Goal: Task Accomplishment & Management: Manage account settings

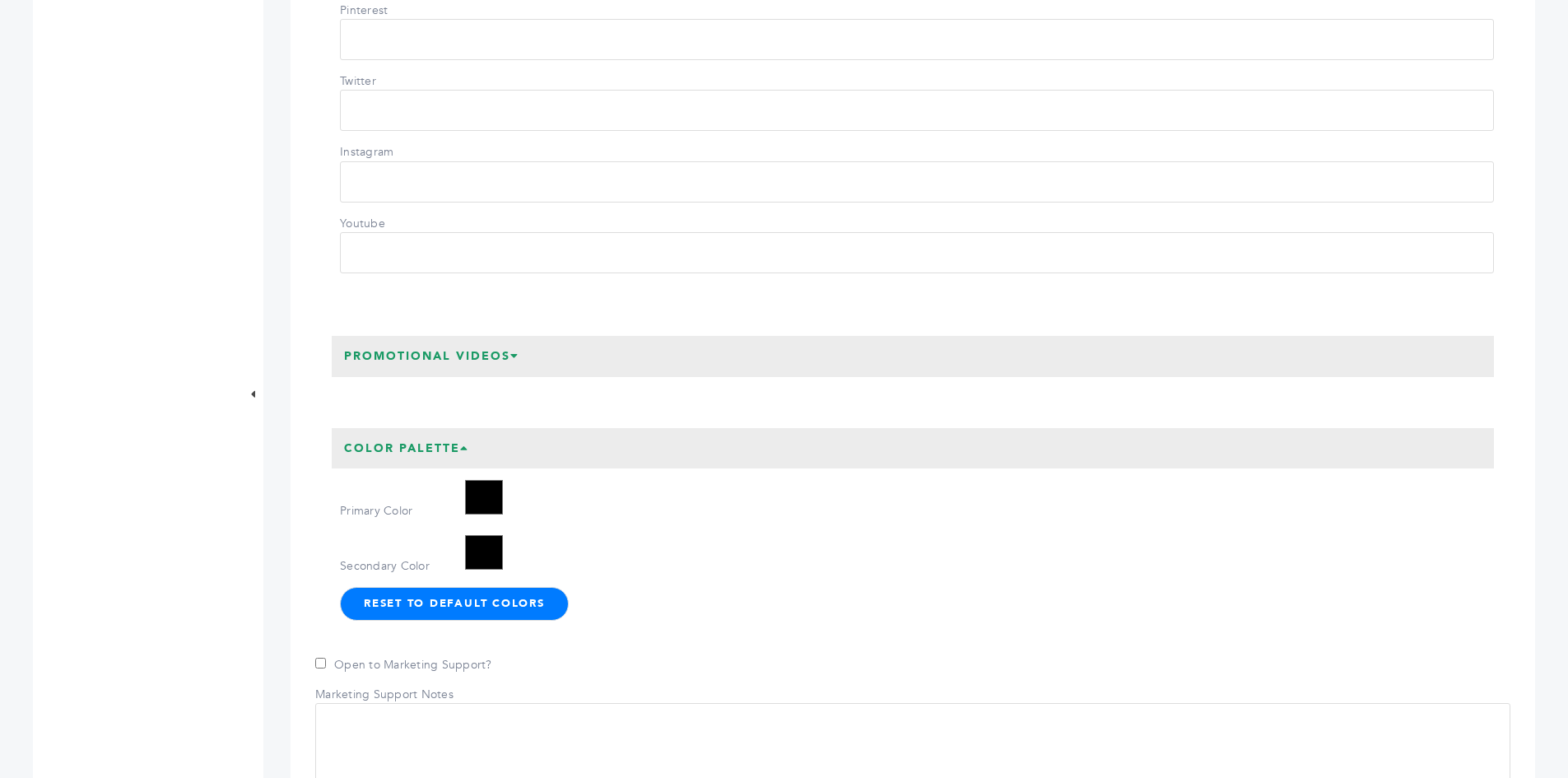
click at [693, 574] on div "Secondary Color *******" at bounding box center [916, 553] width 1154 height 43
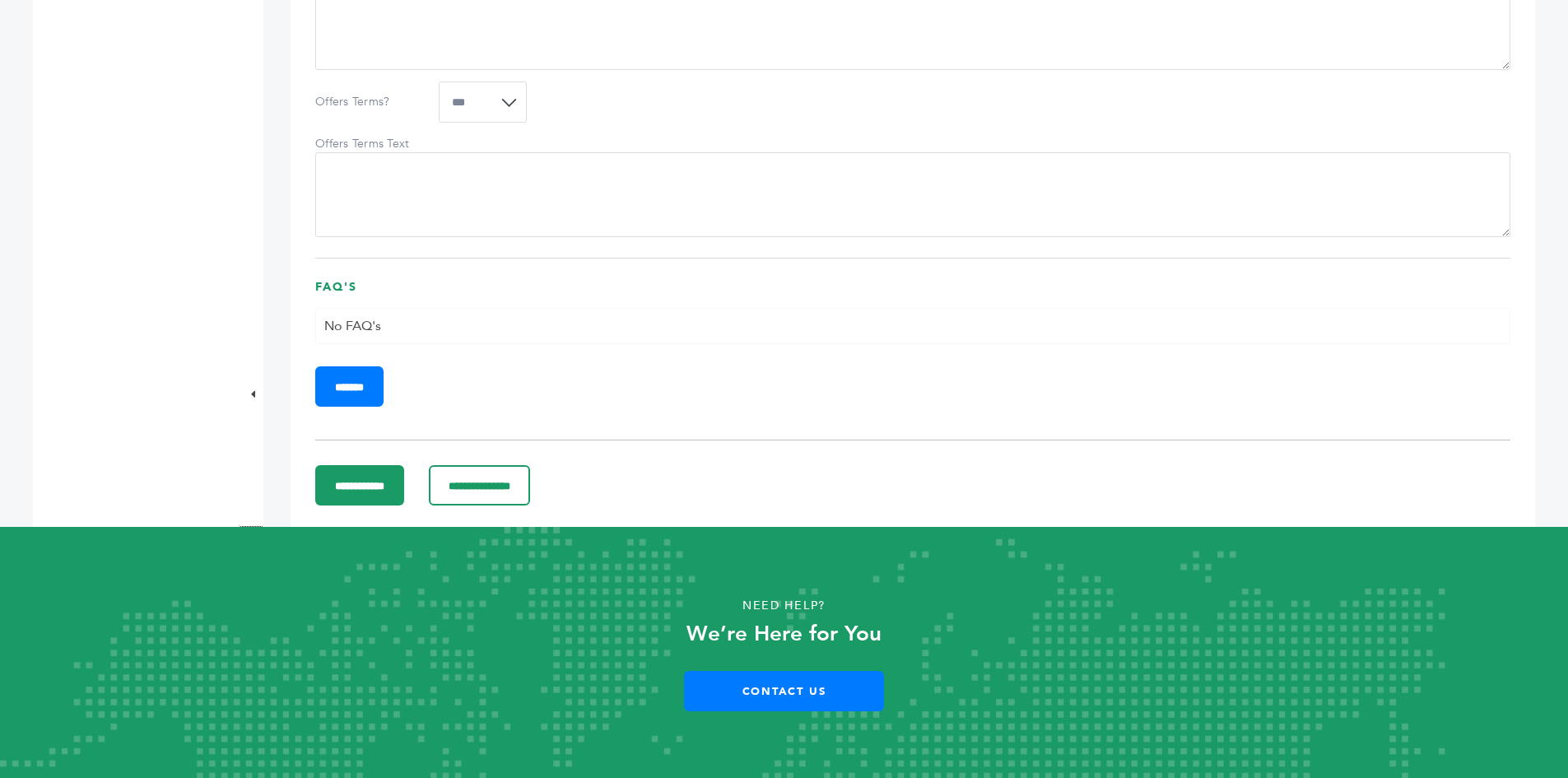
scroll to position [2718, 0]
click at [404, 505] on input "**********" at bounding box center [360, 485] width 89 height 40
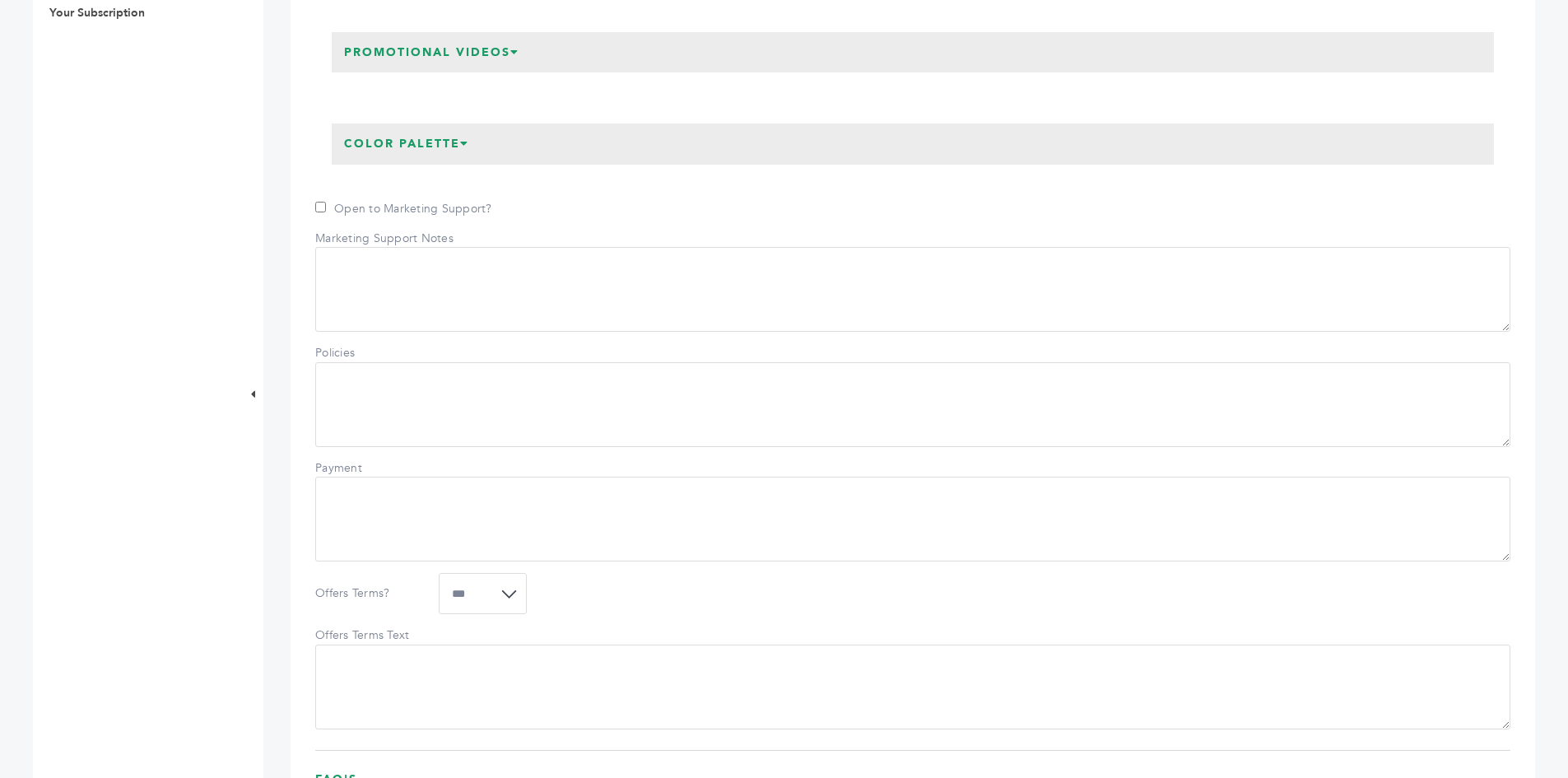
scroll to position [823, 0]
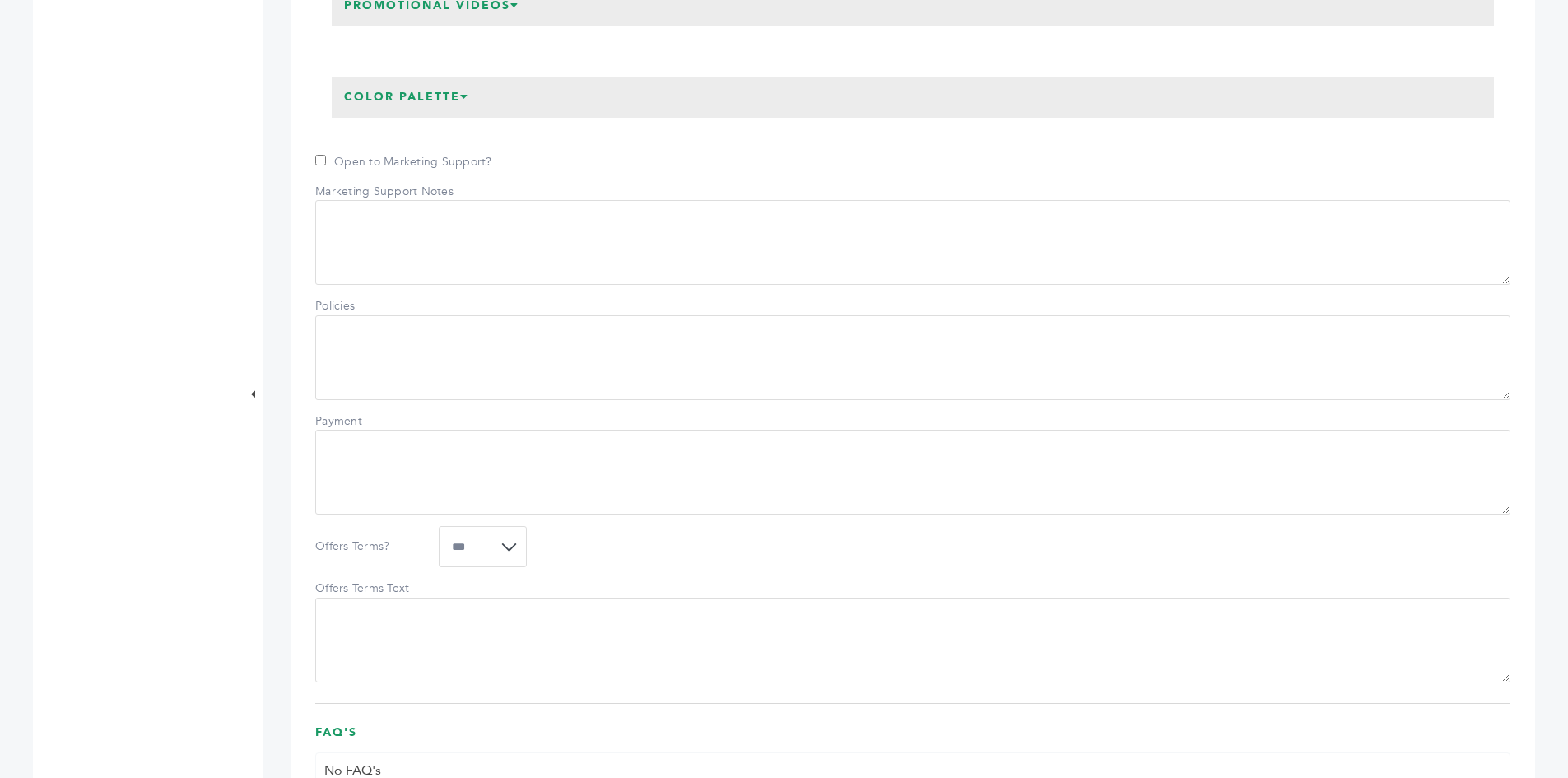
click at [1254, 388] on textarea "Policies" at bounding box center [913, 357] width 1196 height 85
click at [338, 372] on textarea "**********" at bounding box center [913, 357] width 1196 height 85
drag, startPoint x: 568, startPoint y: 371, endPoint x: 582, endPoint y: 369, distance: 14.1
click at [572, 370] on textarea "**********" at bounding box center [913, 357] width 1196 height 85
type textarea "**********"
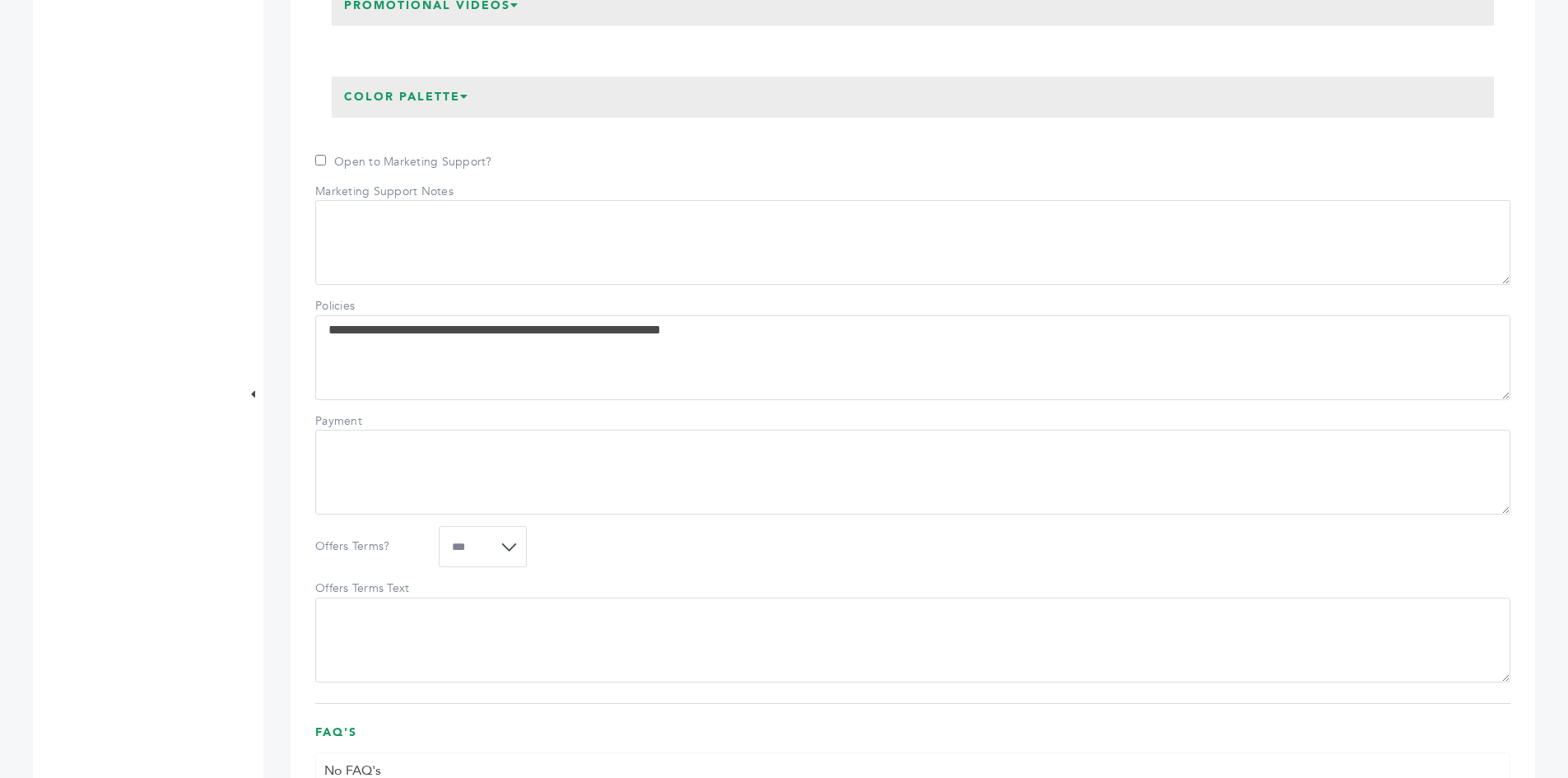
click at [684, 478] on div "Payment" at bounding box center [913, 463] width 1196 height 103
click at [568, 511] on textarea "Payment" at bounding box center [913, 472] width 1196 height 85
click at [646, 568] on div "**********" at bounding box center [913, 547] width 1196 height 41
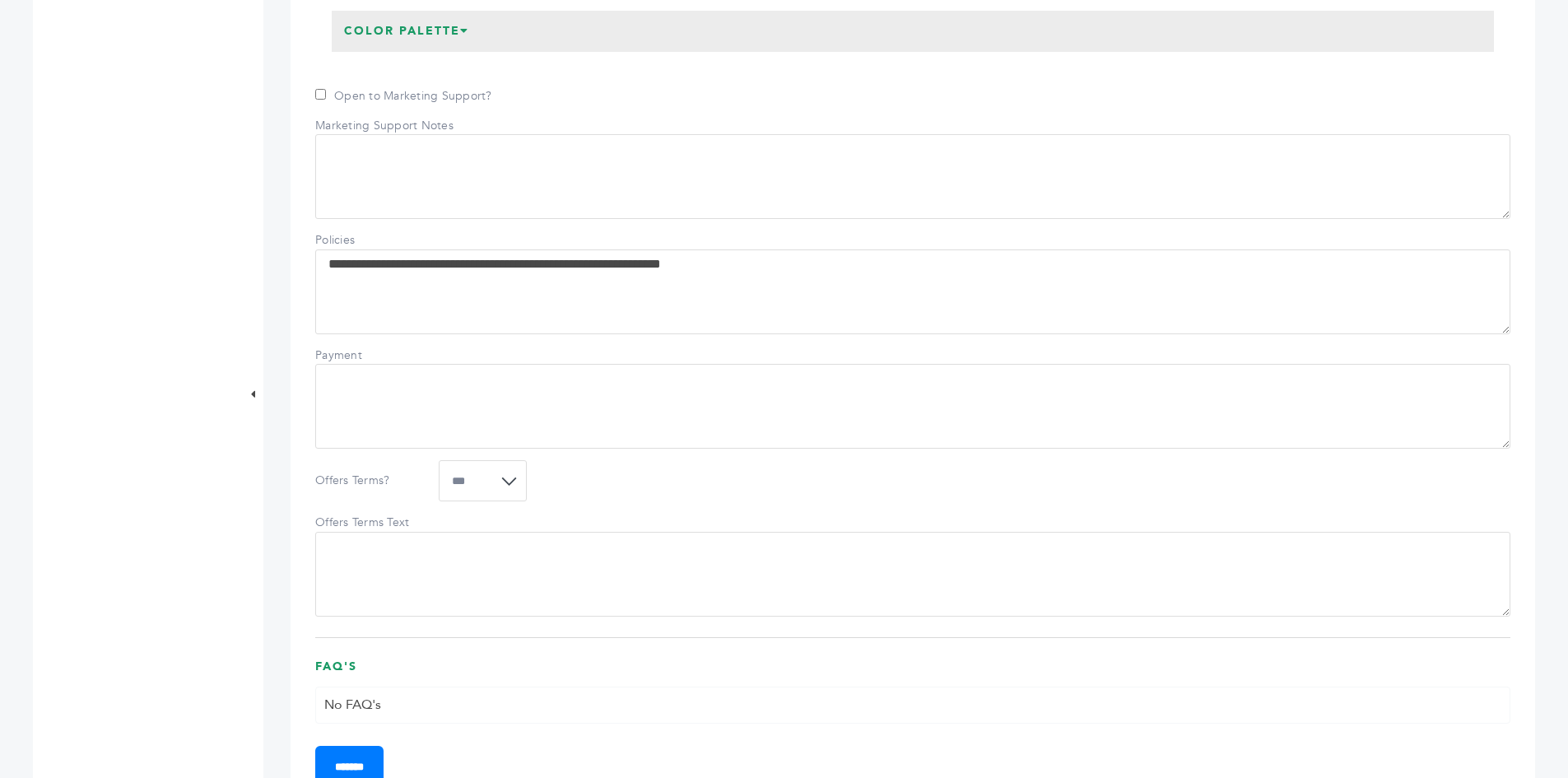
scroll to position [988, 0]
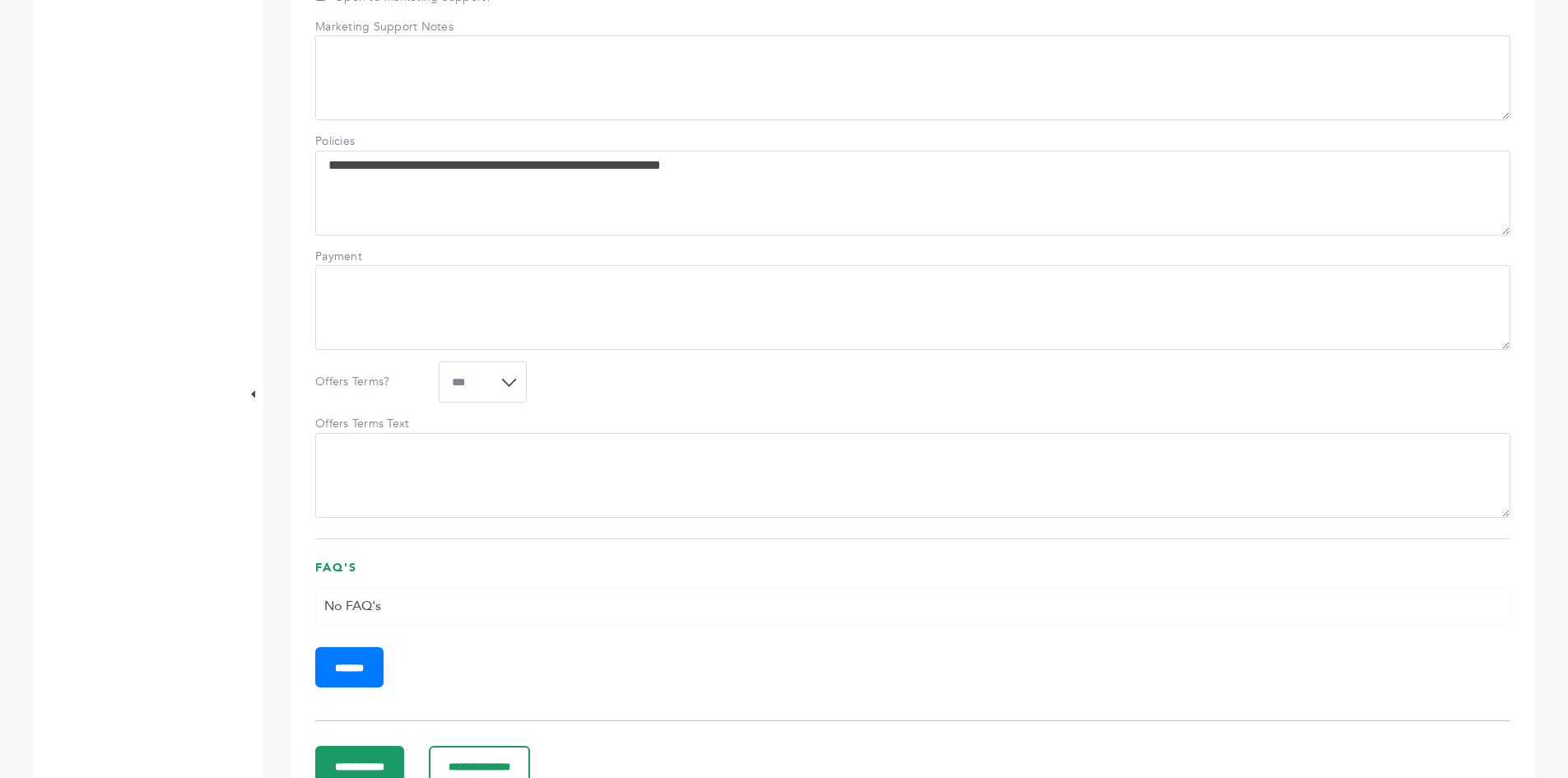
click at [525, 403] on select "**********" at bounding box center [483, 382] width 88 height 41
select select "**********"
click at [439, 403] on select "**********" at bounding box center [483, 382] width 88 height 41
click at [647, 403] on div "**********" at bounding box center [913, 382] width 1196 height 41
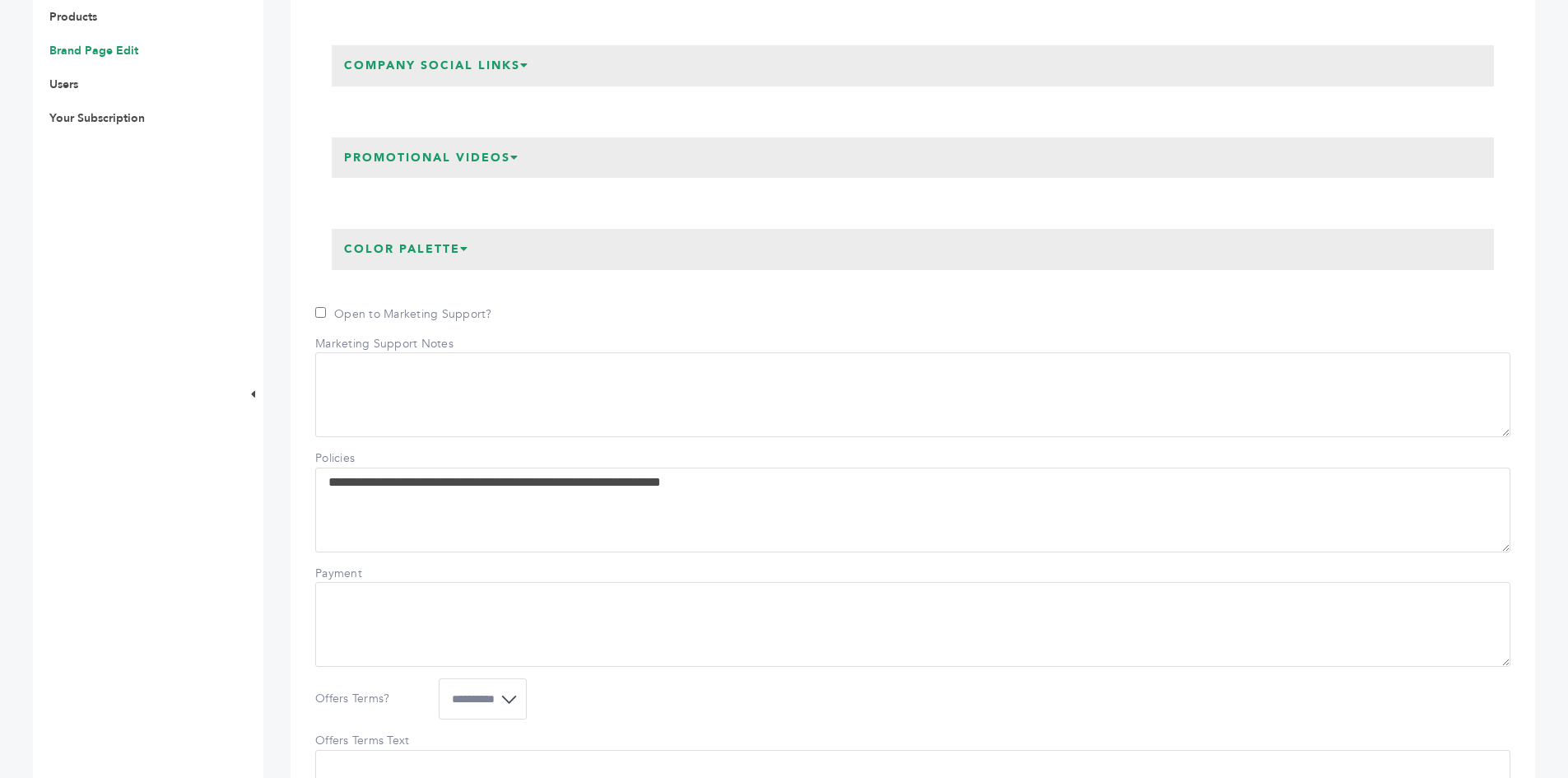
scroll to position [576, 0]
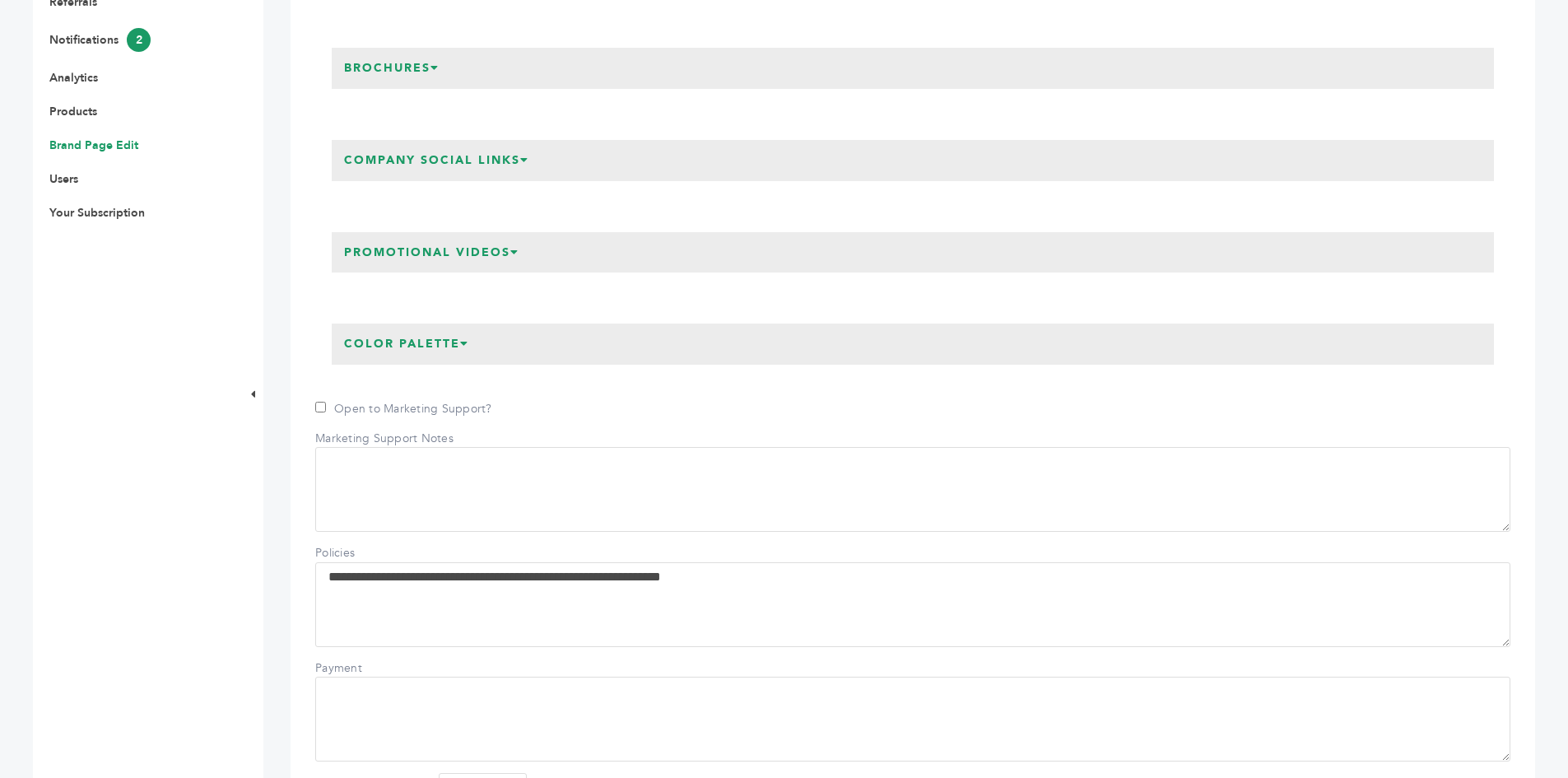
click at [460, 365] on h3 "Color Palette" at bounding box center [407, 344] width 150 height 41
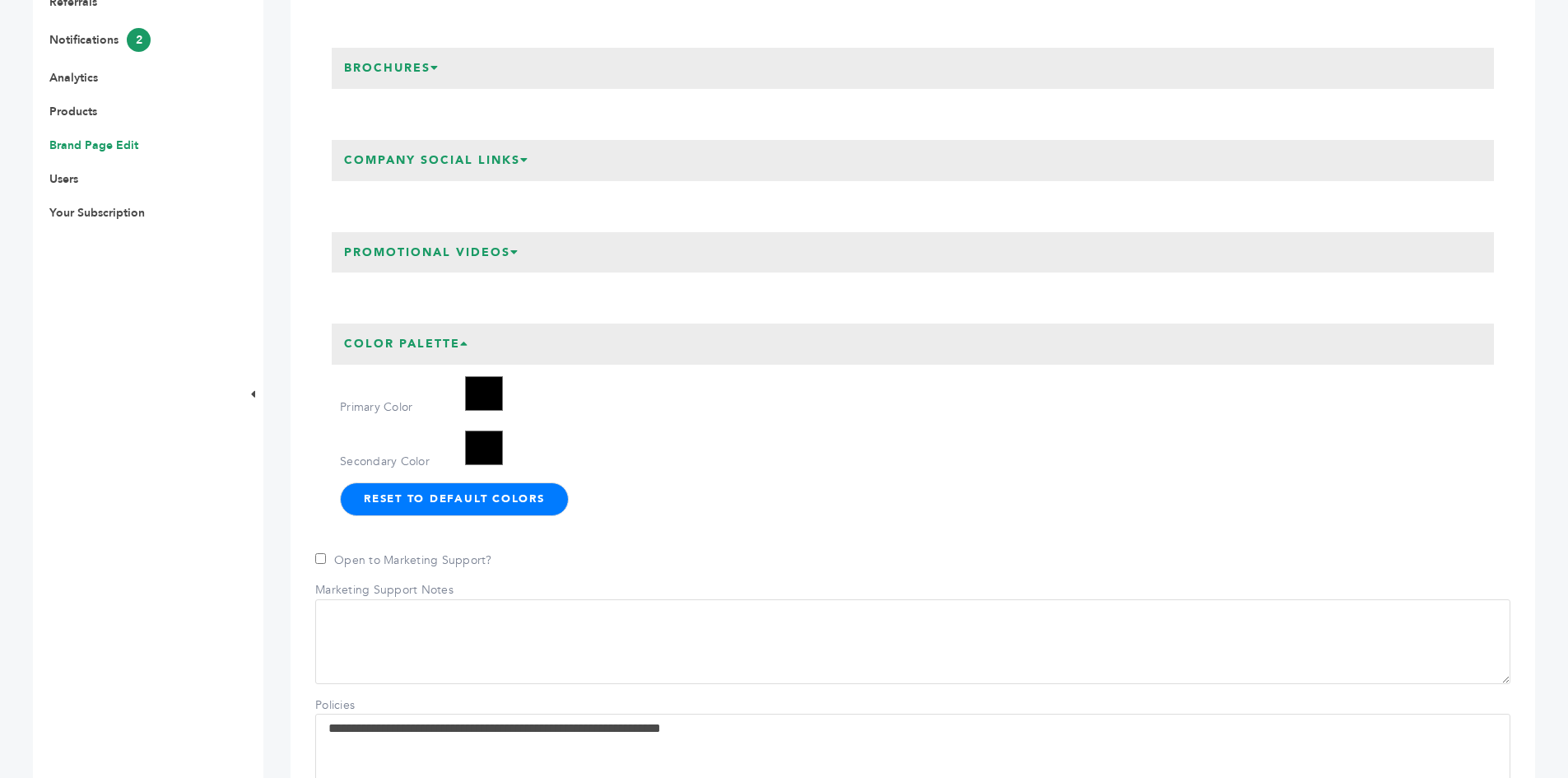
click at [483, 465] on input "*******" at bounding box center [483, 447] width 41 height 41
type input "*******"
click at [803, 505] on div "Reset to Default Colors" at bounding box center [916, 499] width 1154 height 33
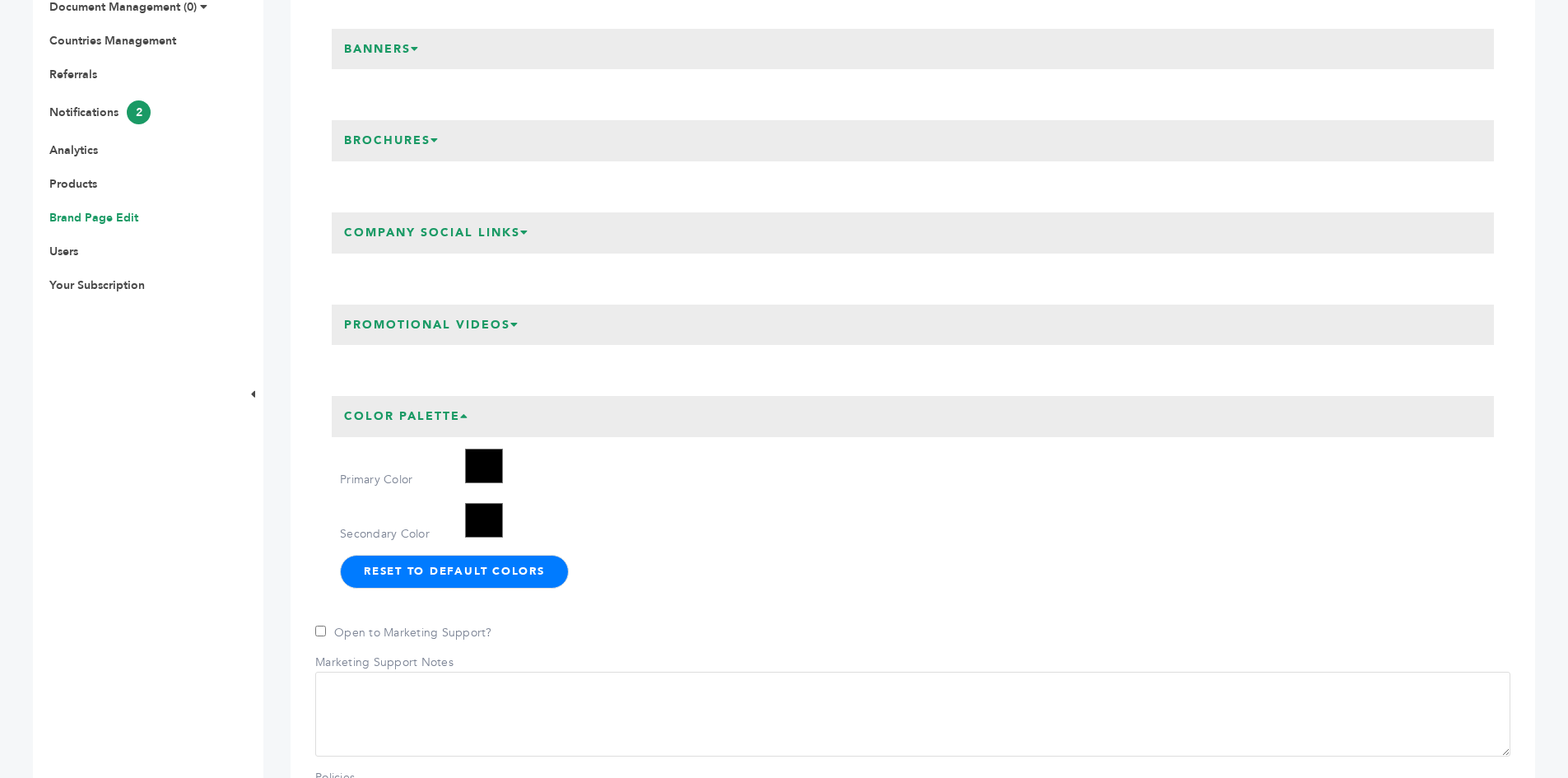
scroll to position [411, 0]
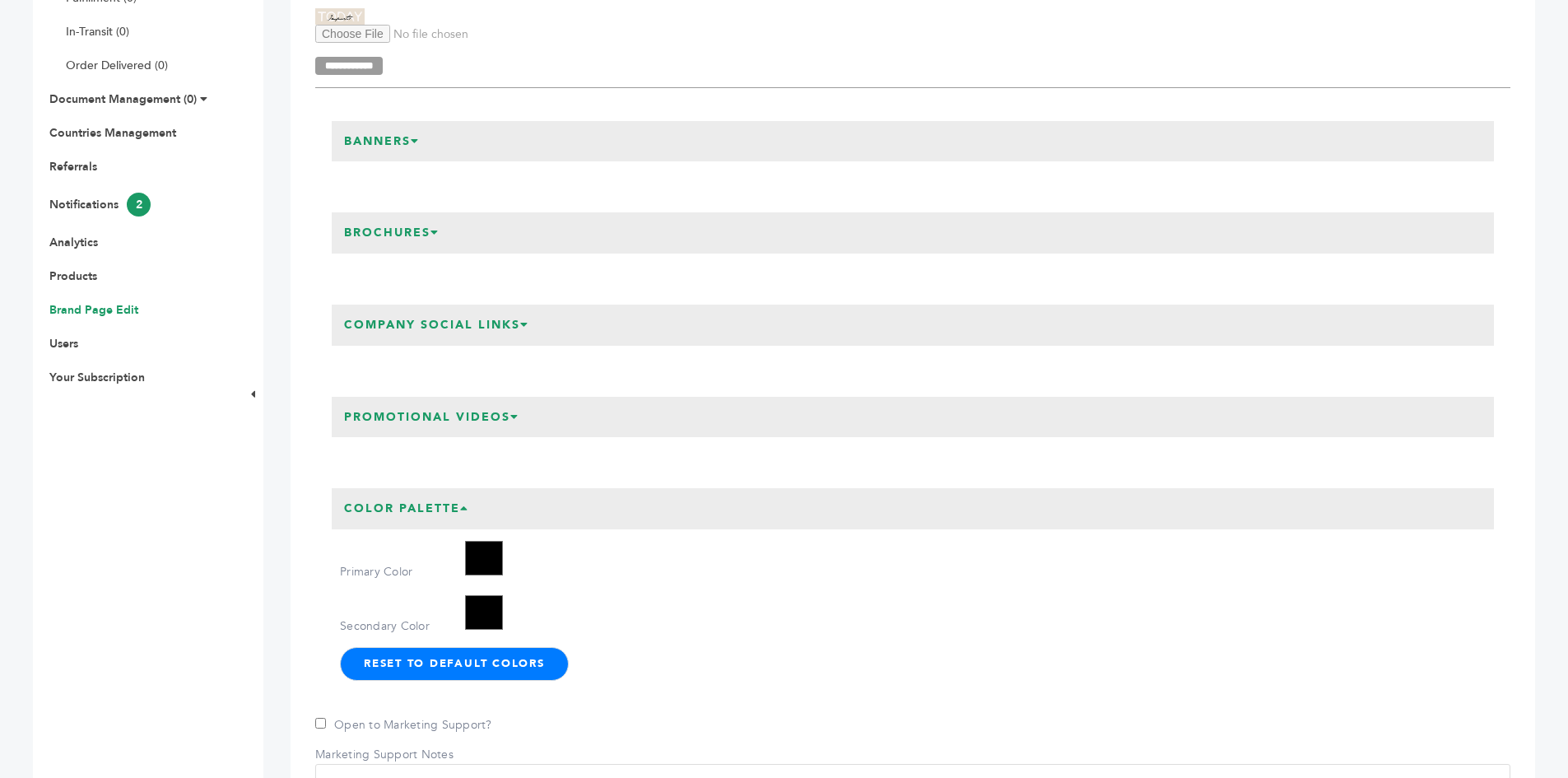
click at [418, 146] on icon at bounding box center [415, 141] width 9 height 12
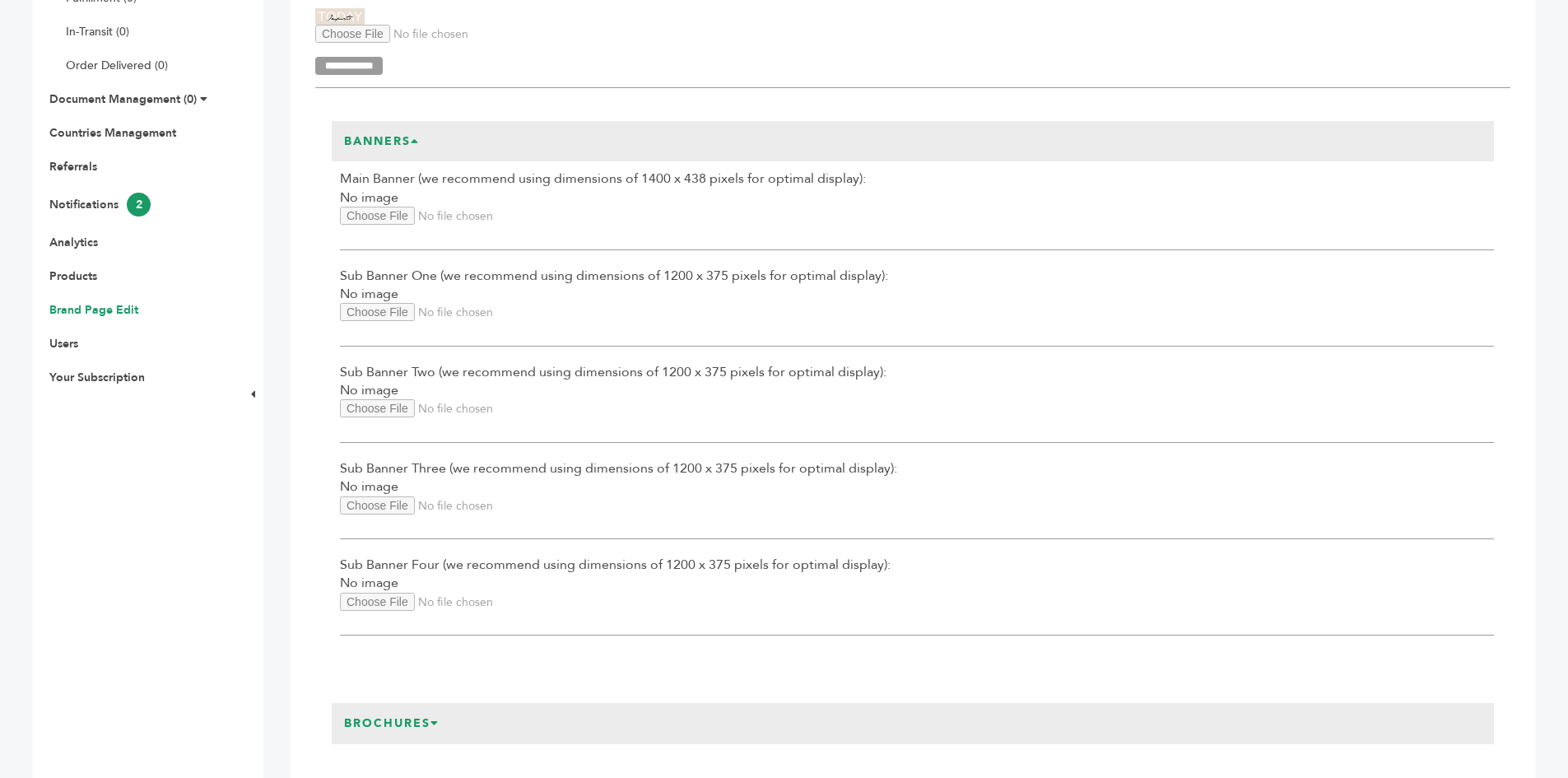
click at [420, 162] on h3 "Banners" at bounding box center [382, 141] width 100 height 41
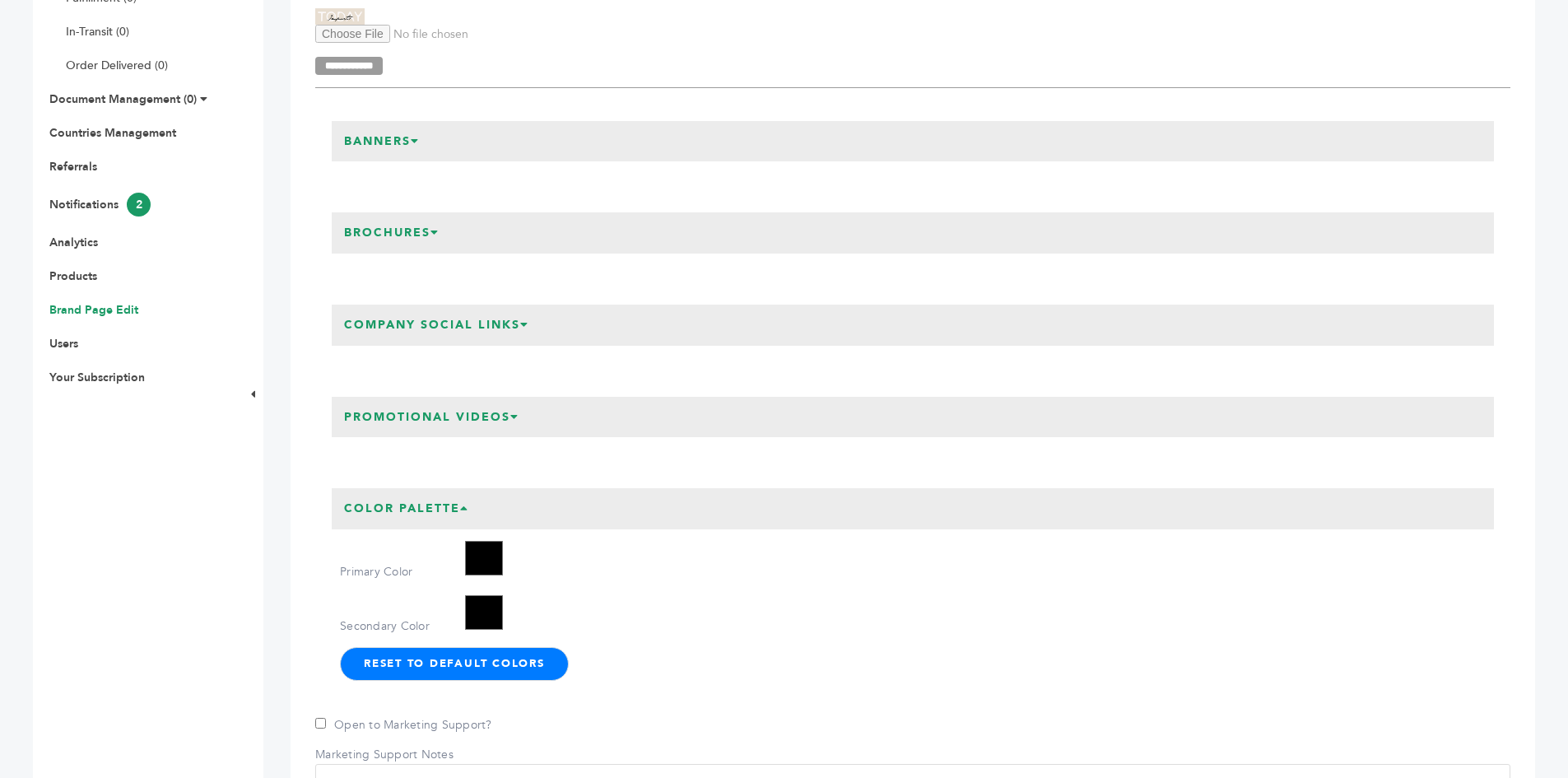
click at [429, 254] on h3 "Brochures" at bounding box center [392, 233] width 120 height 41
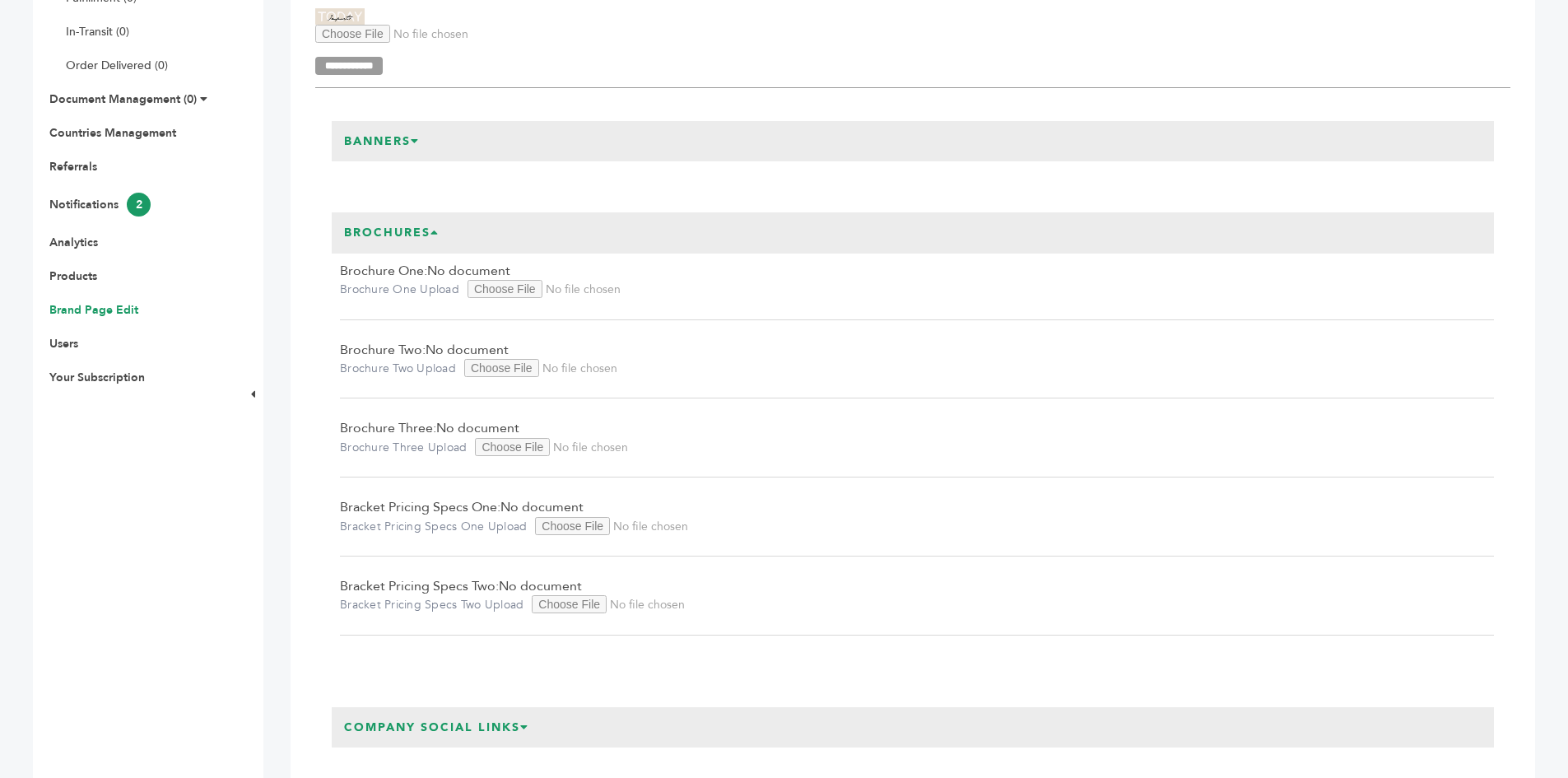
click at [411, 251] on h3 "Brochures" at bounding box center [392, 233] width 120 height 41
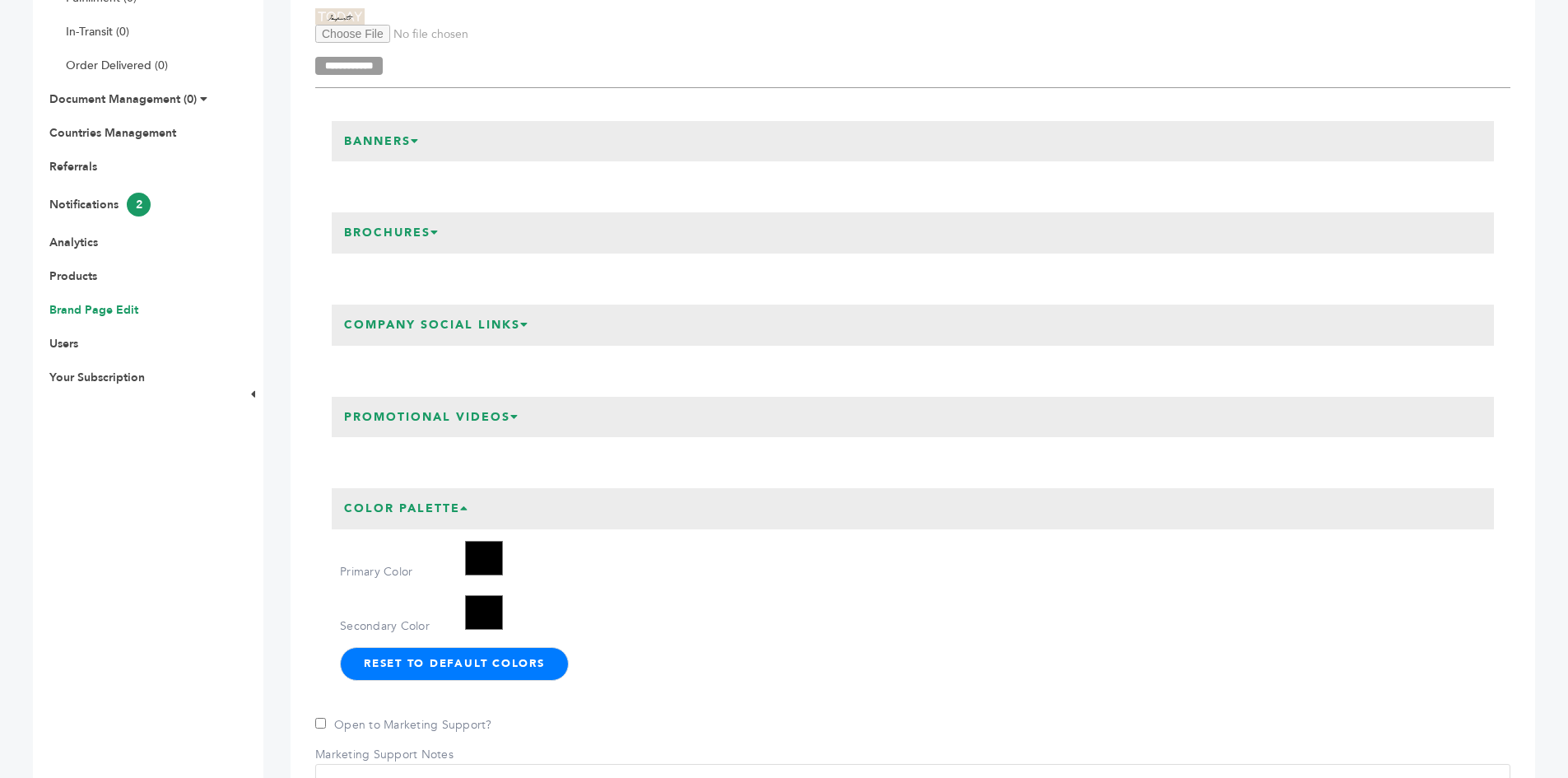
click at [444, 341] on h3 "Company Social Links" at bounding box center [437, 325] width 210 height 41
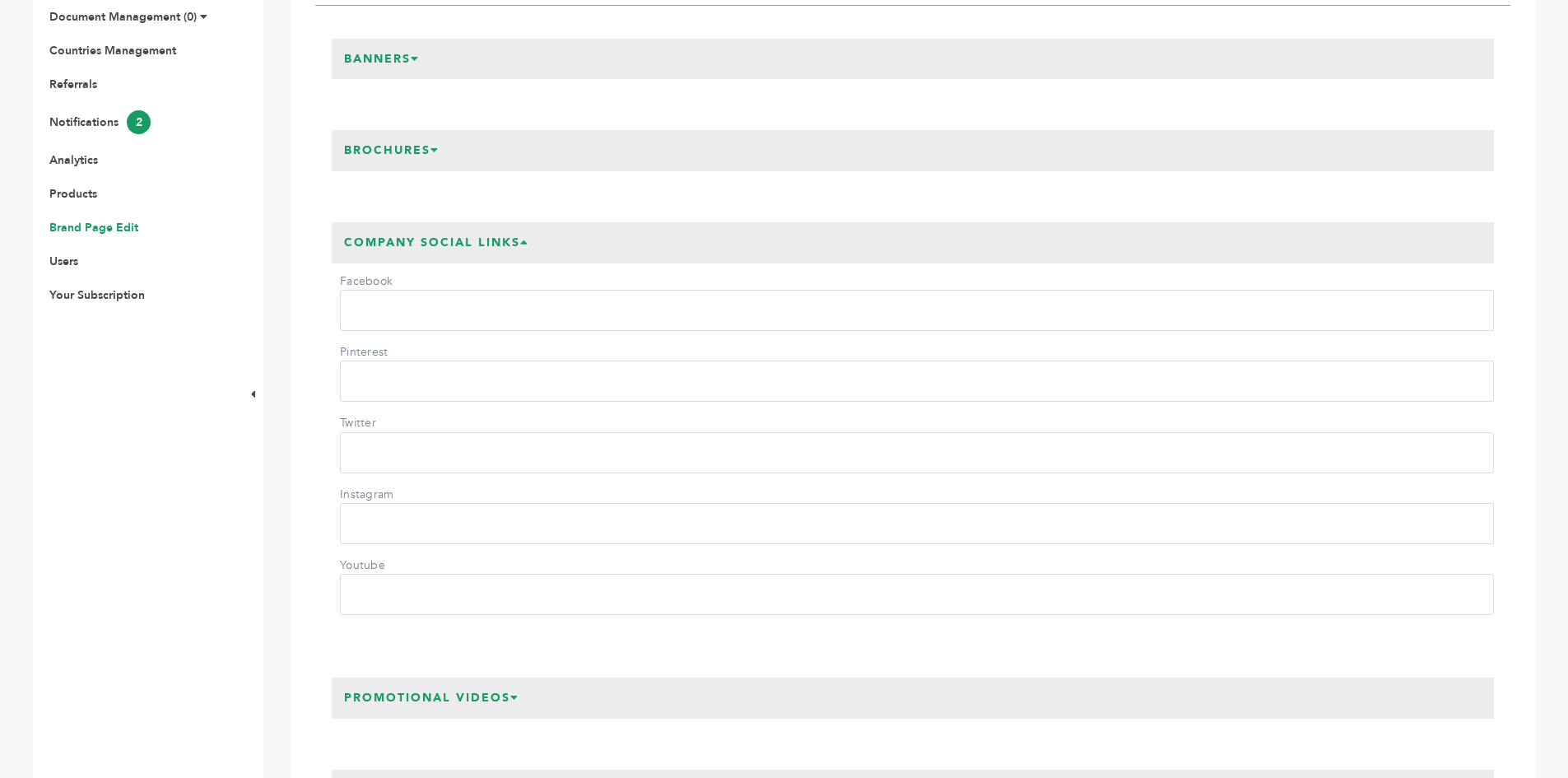
scroll to position [576, 0]
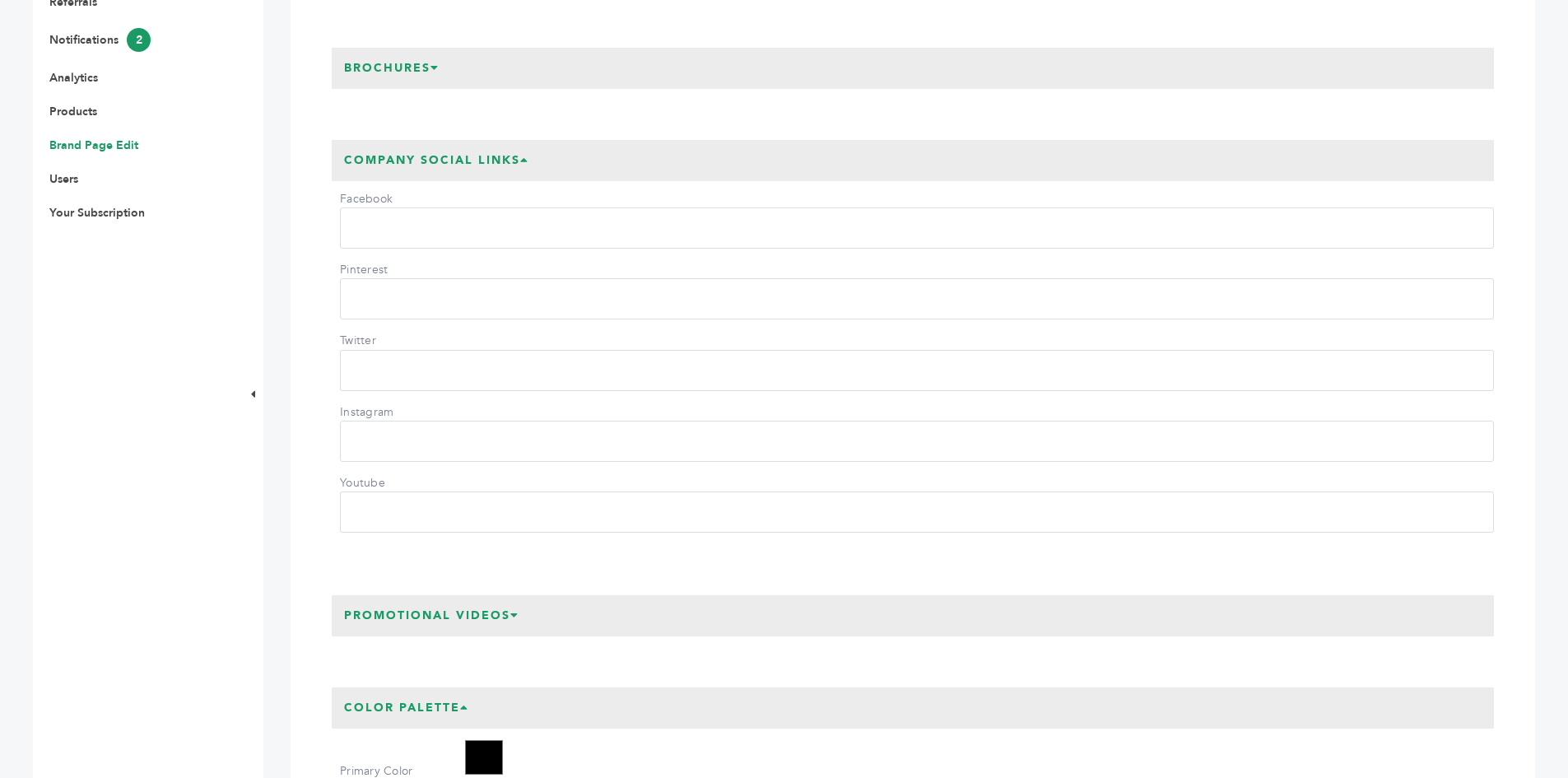
click at [443, 461] on input "Instagram" at bounding box center [916, 441] width 1154 height 41
click at [420, 249] on input "Facebook" at bounding box center [916, 228] width 1154 height 41
click at [333, 562] on div "Company Social Links Facebook Pinterest Twitter Instagram Youtube" at bounding box center [913, 342] width 1196 height 438
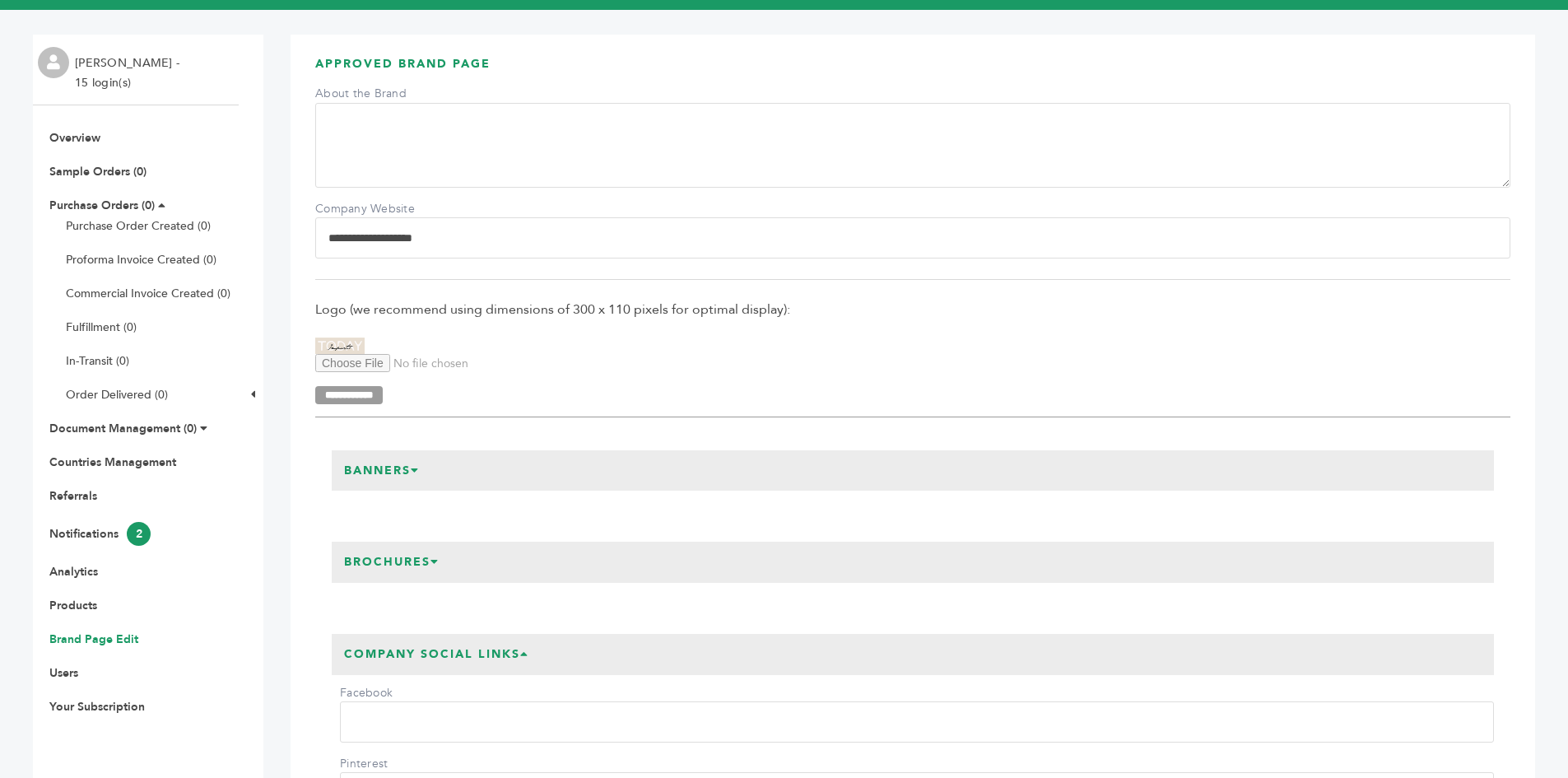
click at [553, 120] on textarea "About the Brand" at bounding box center [913, 145] width 1196 height 85
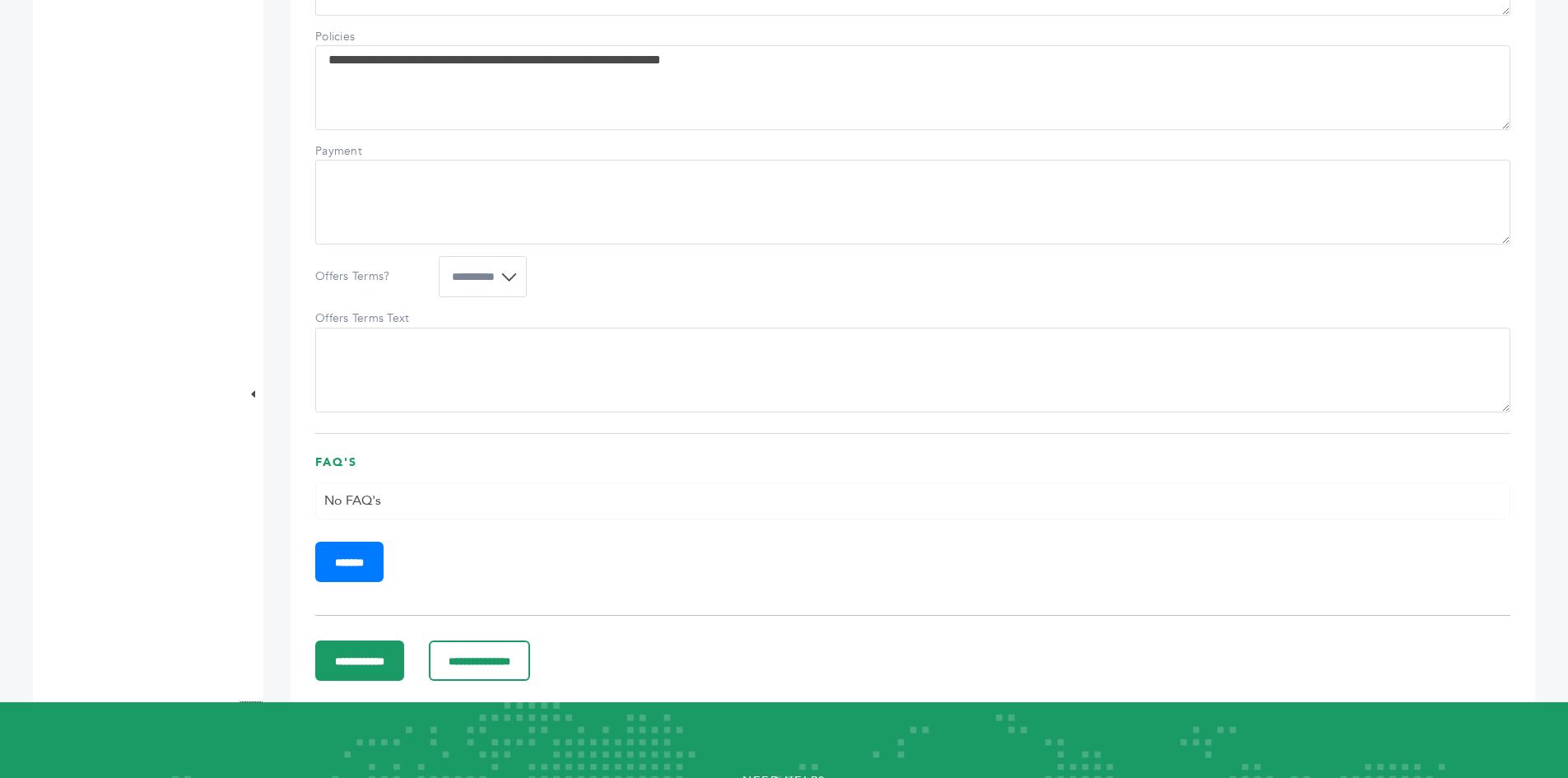
scroll to position [1729, 0]
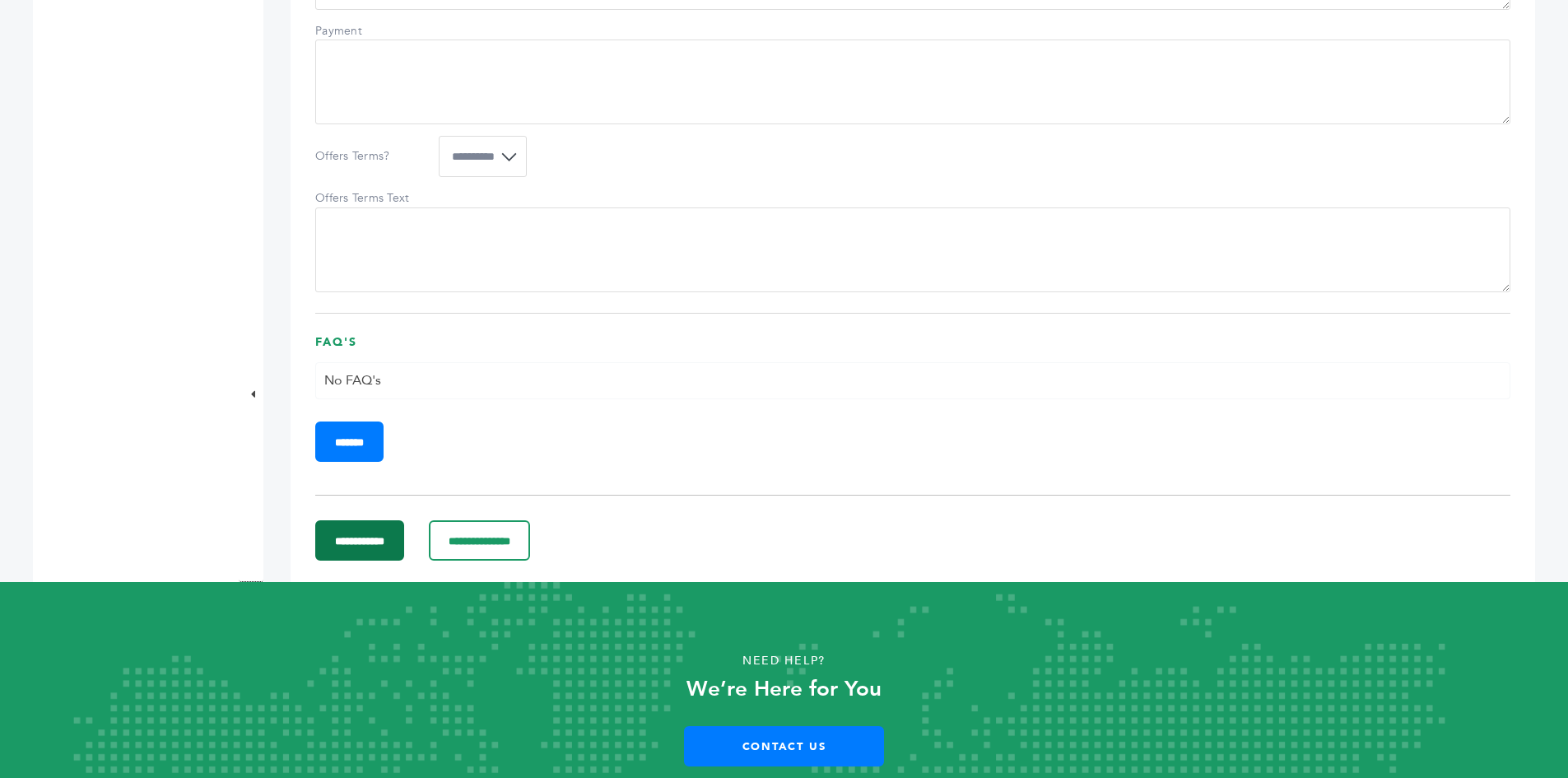
click at [372, 561] on input "**********" at bounding box center [360, 541] width 89 height 40
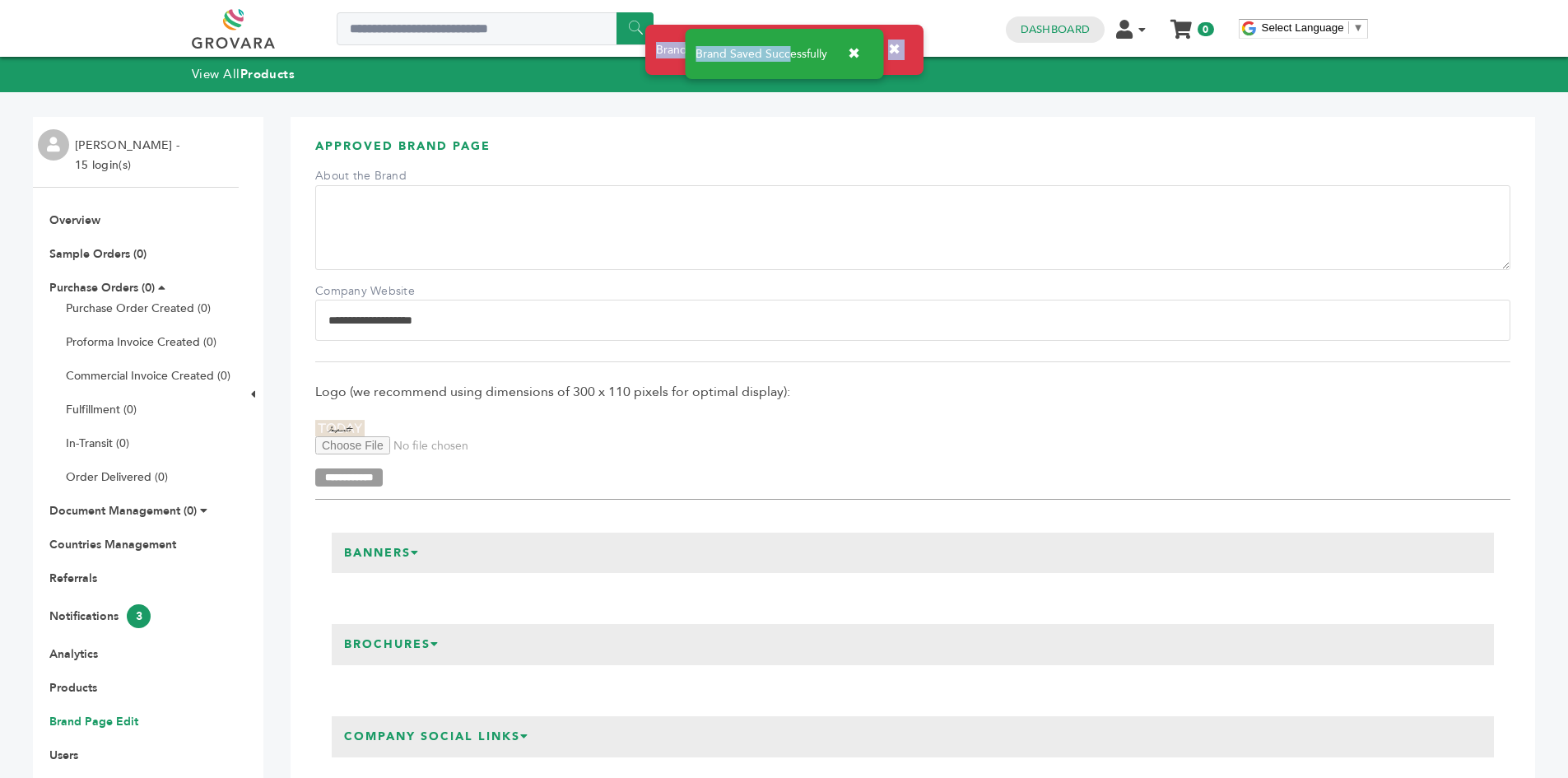
drag, startPoint x: 787, startPoint y: 56, endPoint x: 786, endPoint y: 87, distance: 31.0
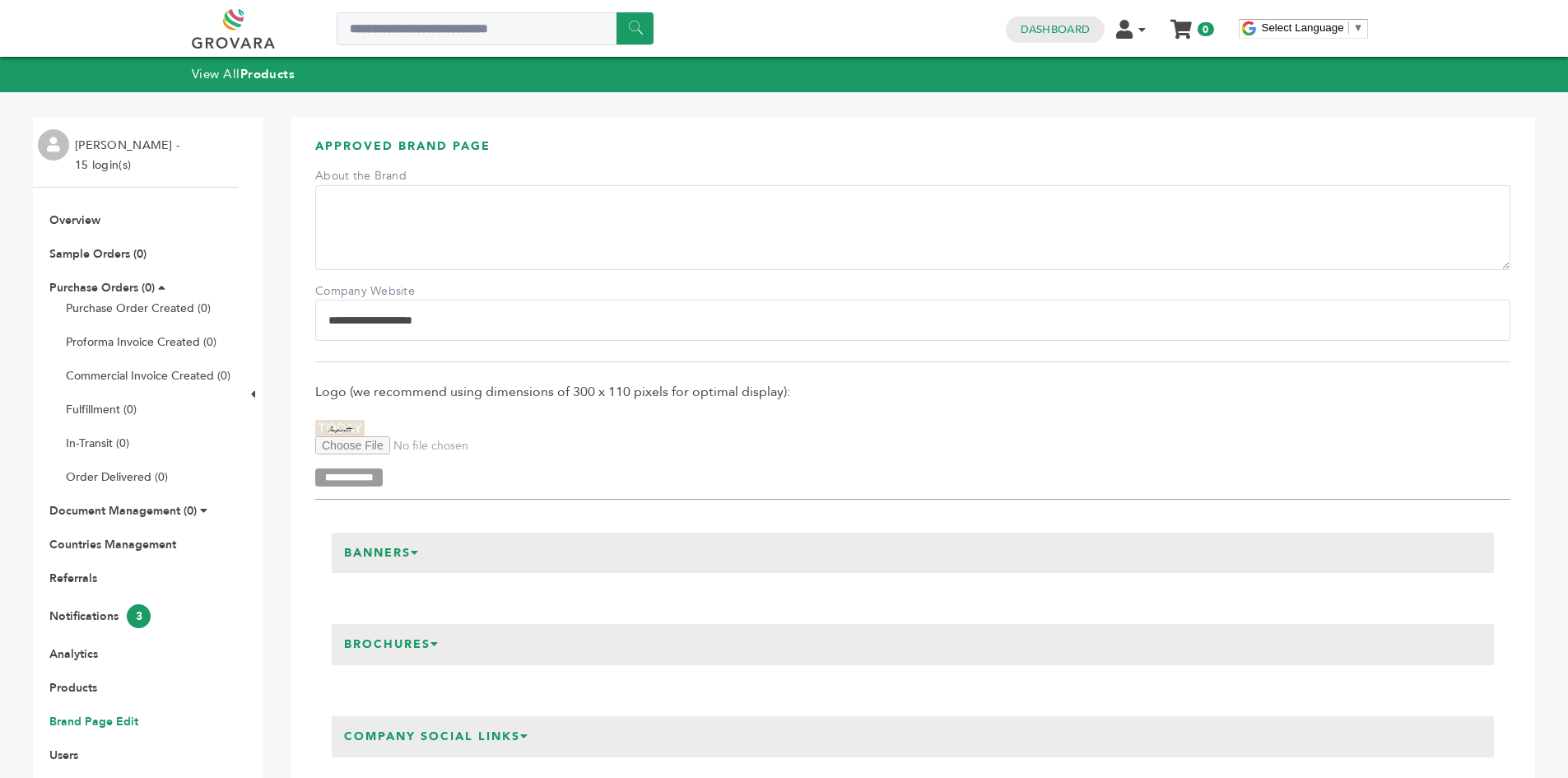
drag, startPoint x: 1491, startPoint y: 417, endPoint x: 1503, endPoint y: 418, distance: 12.0
click at [1494, 401] on span "Logo (we recommend using dimensions of 300 x 110 pixels for optimal display):" at bounding box center [913, 392] width 1196 height 19
click at [97, 615] on link "Notifications 3" at bounding box center [100, 616] width 101 height 16
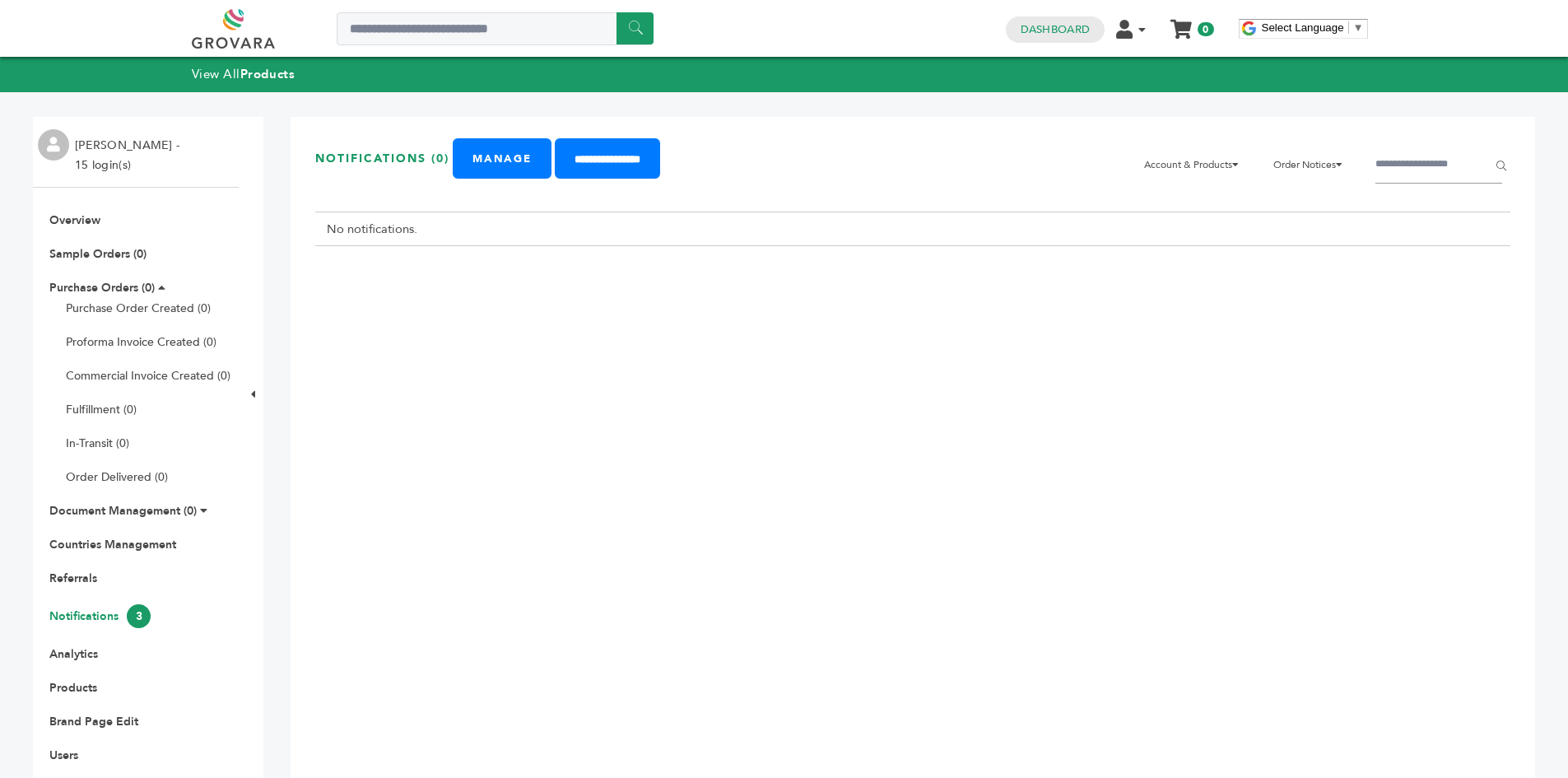
click at [98, 614] on link "Notifications 3" at bounding box center [100, 616] width 101 height 16
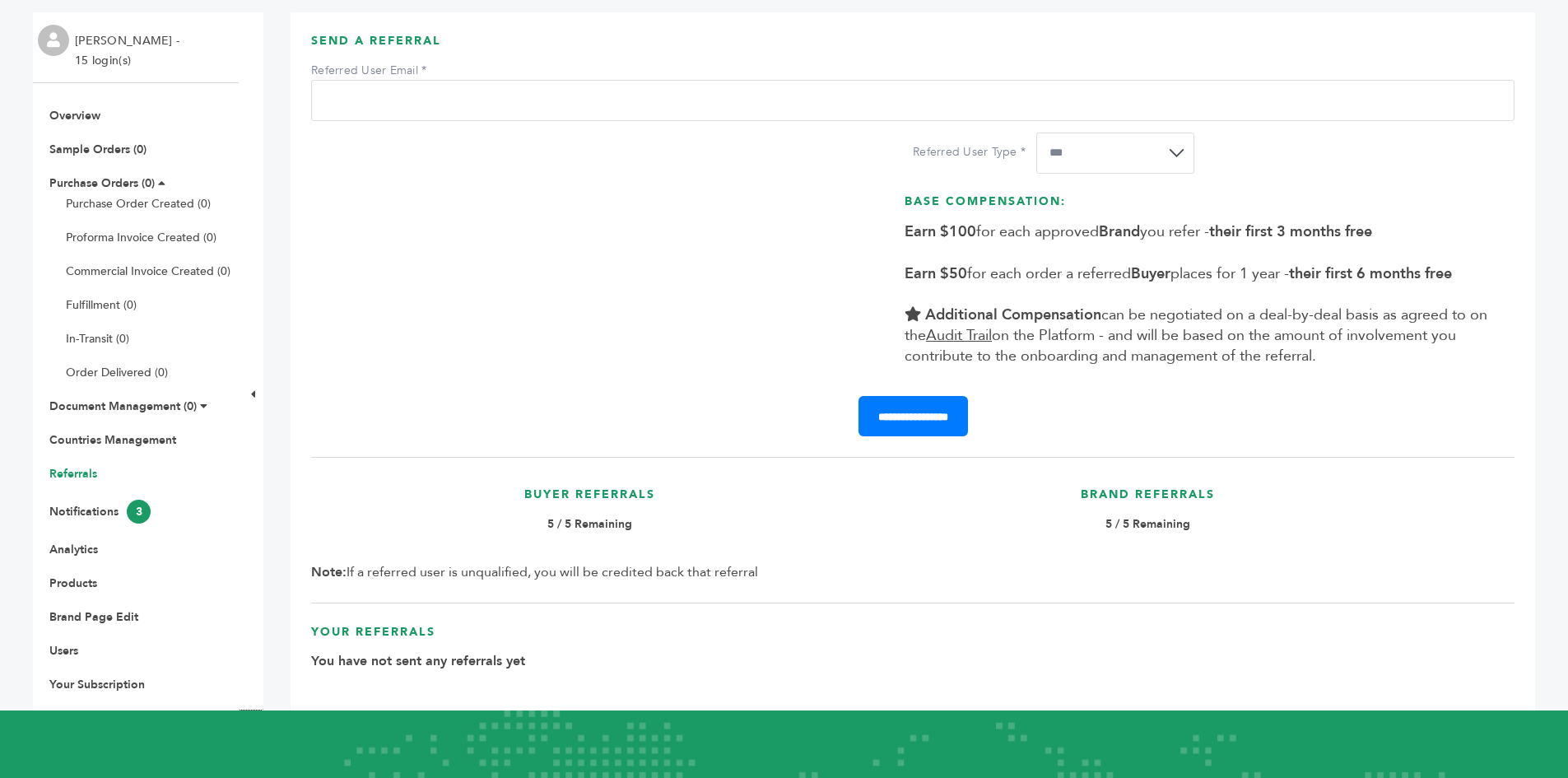
scroll to position [82, 0]
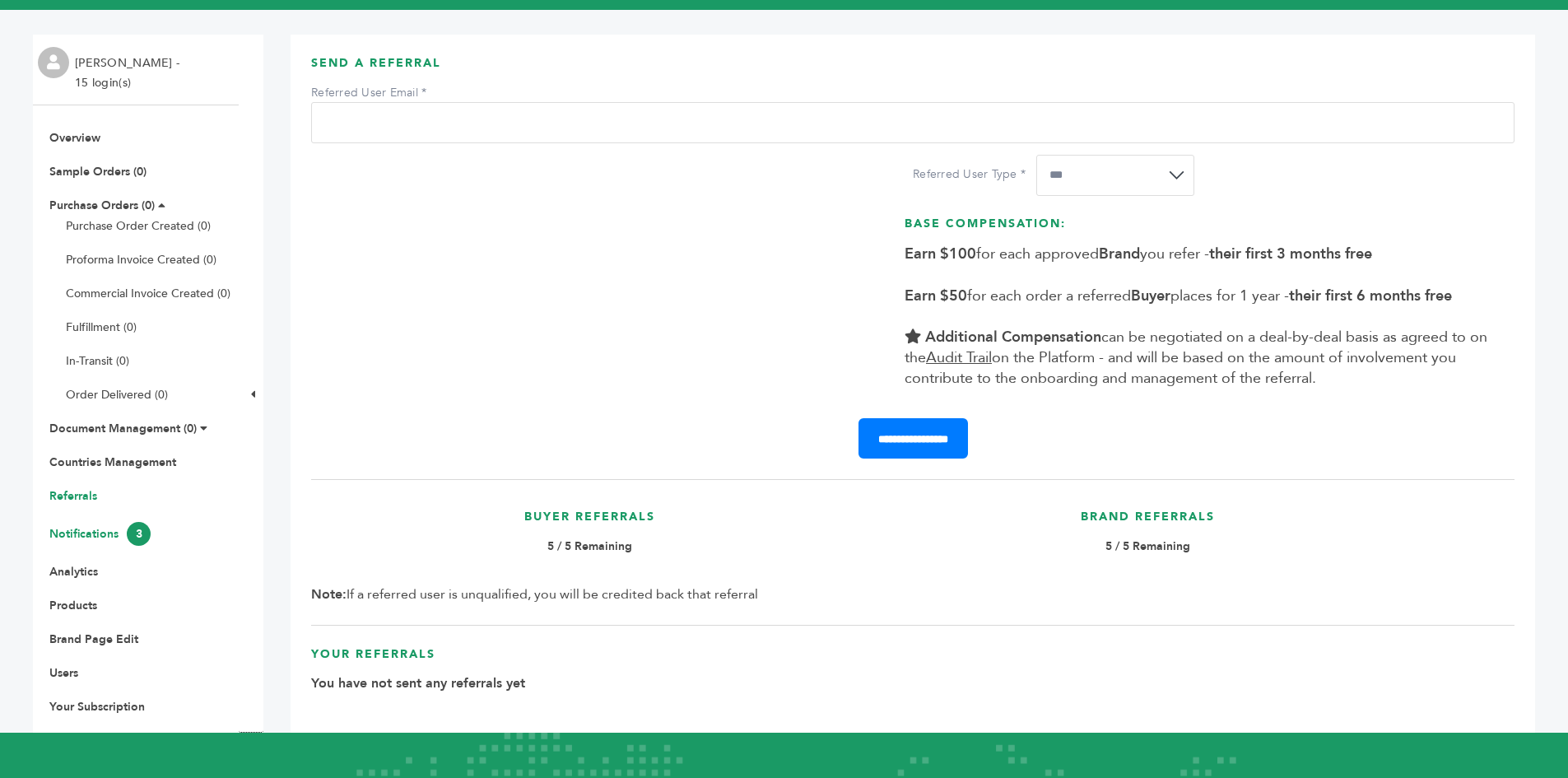
click at [89, 533] on link "Notifications 3" at bounding box center [100, 534] width 101 height 16
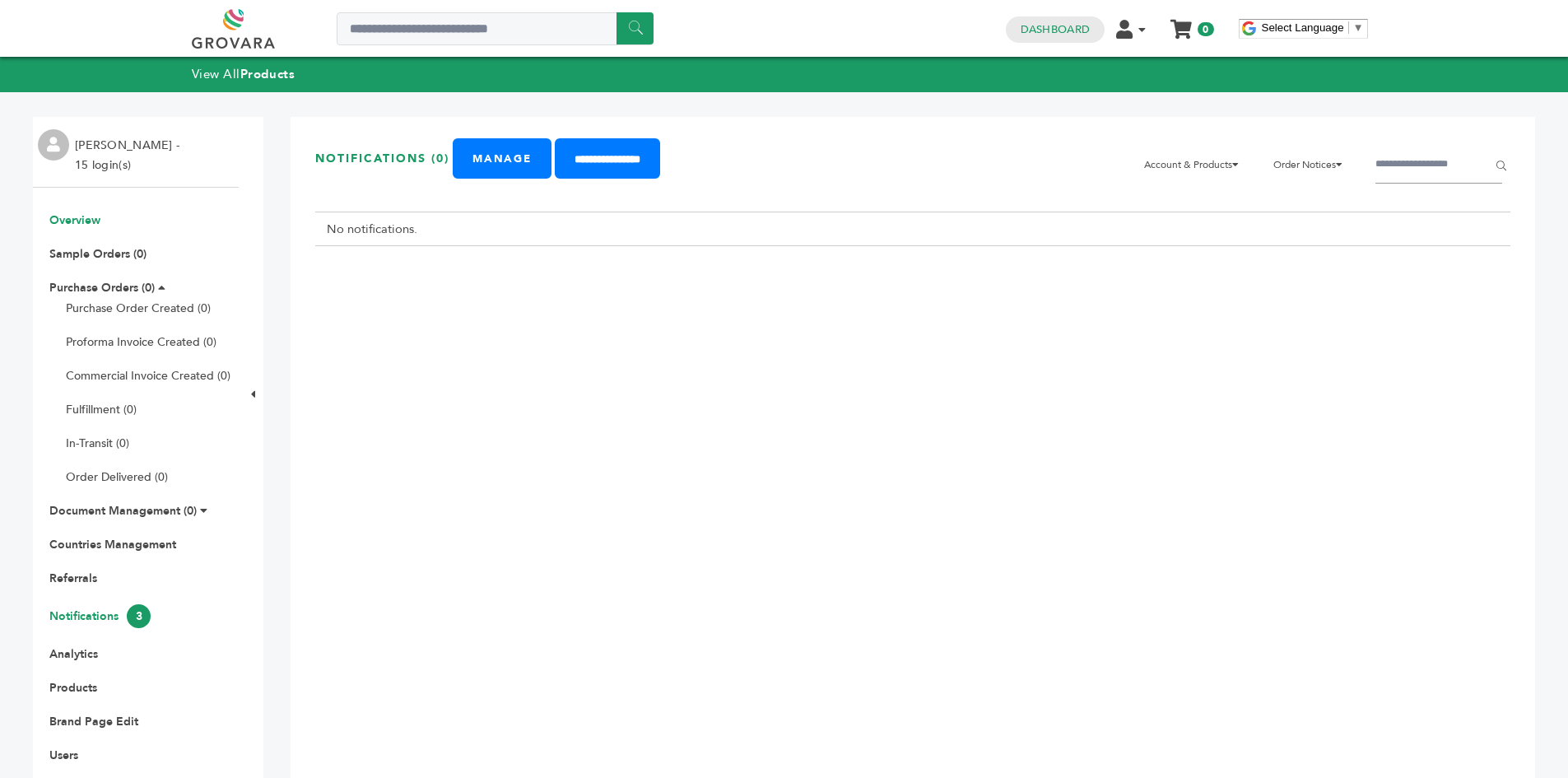
click at [87, 219] on link "Overview" at bounding box center [75, 220] width 51 height 16
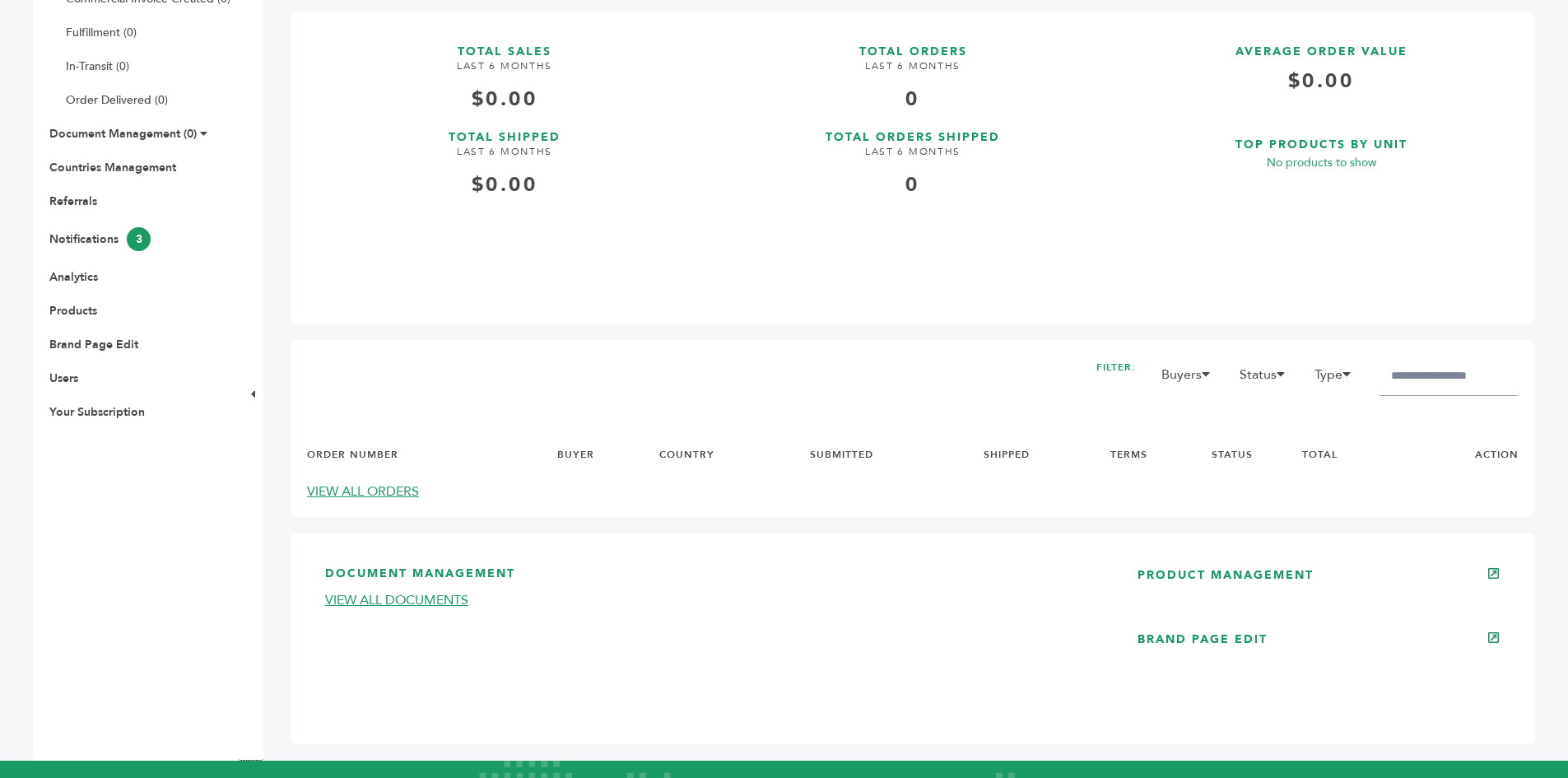
scroll to position [368, 0]
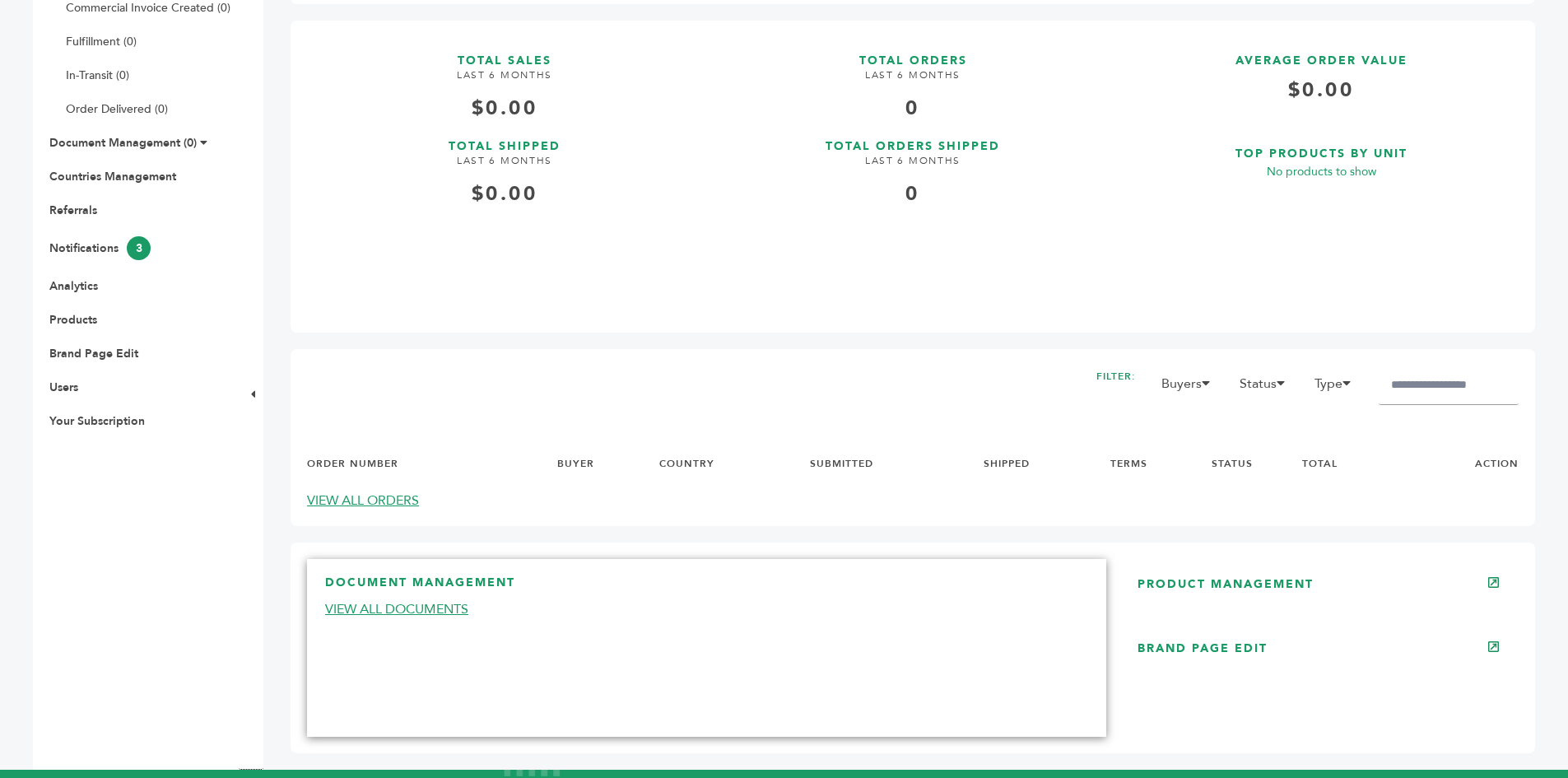
click at [411, 615] on link "VIEW ALL DOCUMENTS" at bounding box center [397, 610] width 143 height 19
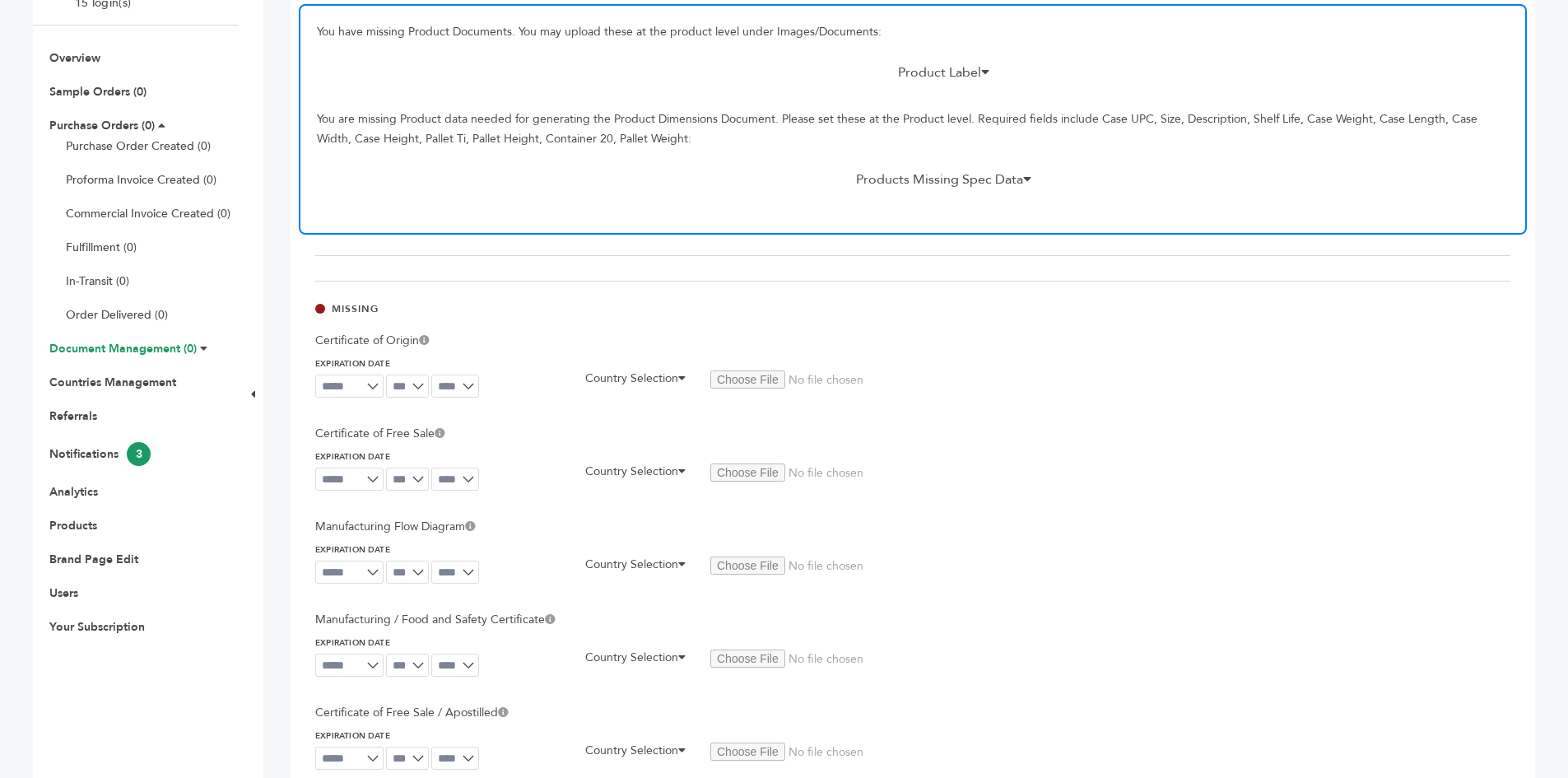
scroll to position [165, 0]
click at [166, 380] on link "Countries Management" at bounding box center [113, 380] width 127 height 16
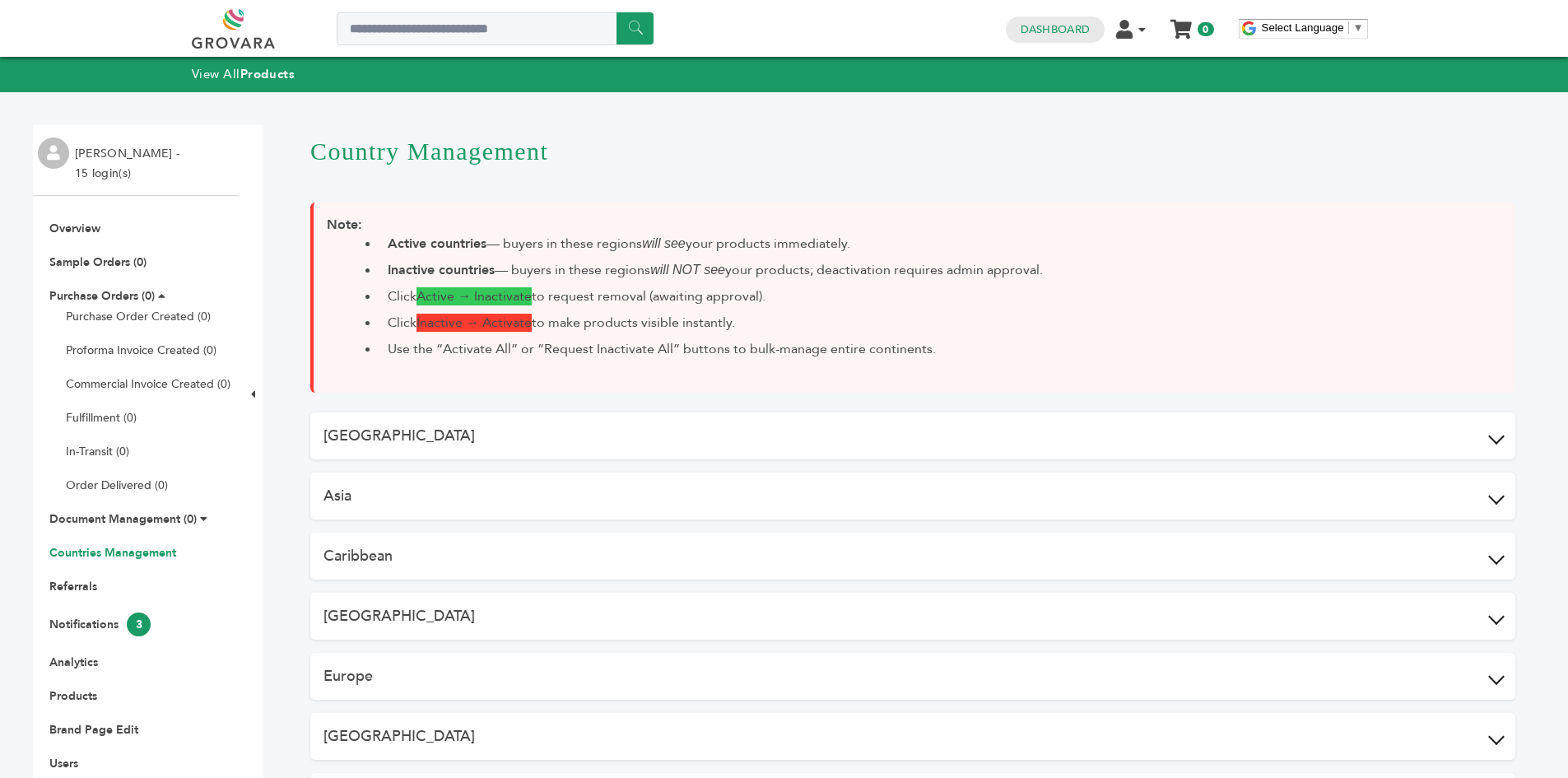
click at [1270, 429] on button "Africa" at bounding box center [912, 436] width 1205 height 47
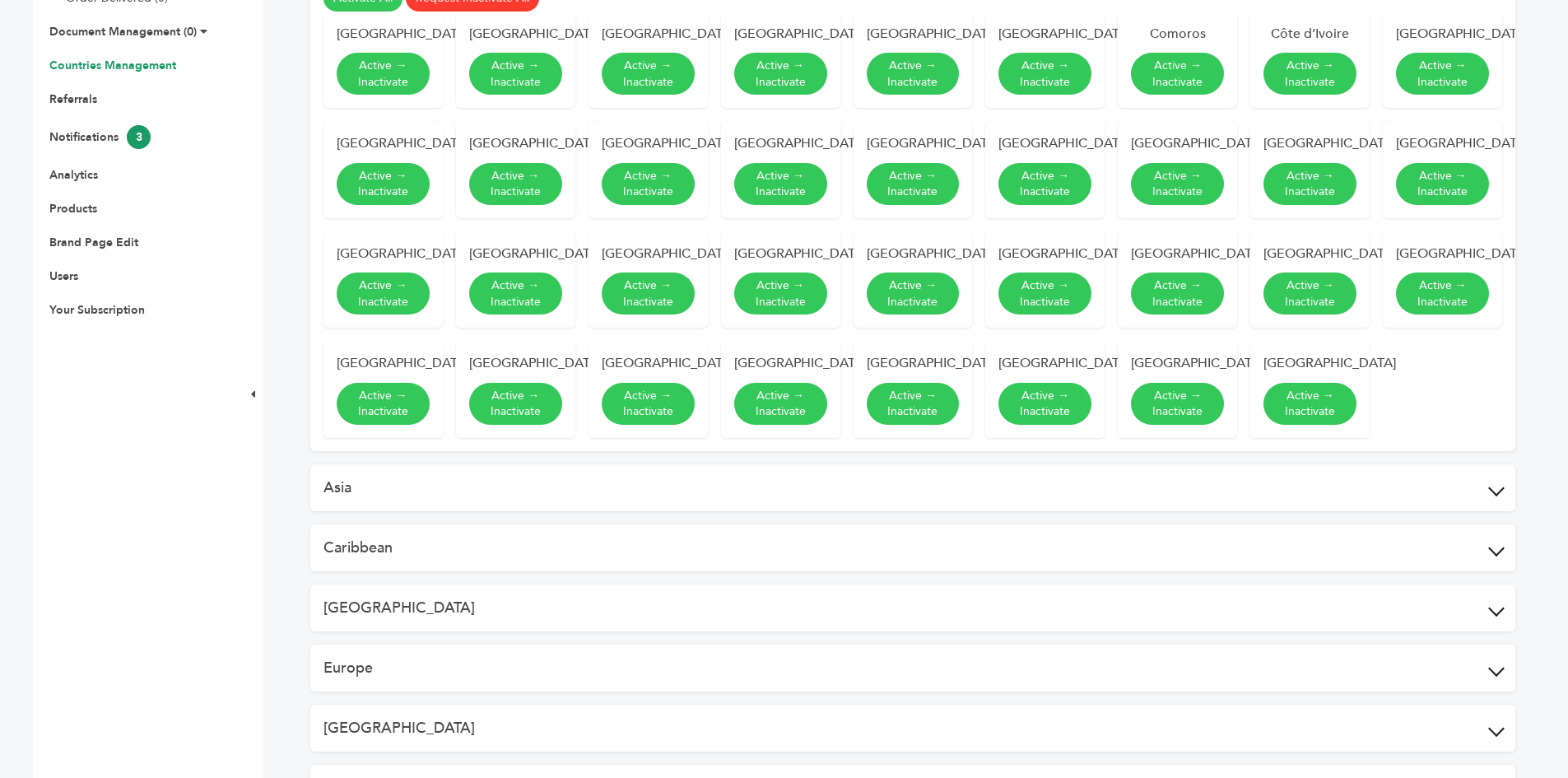
scroll to position [494, 0]
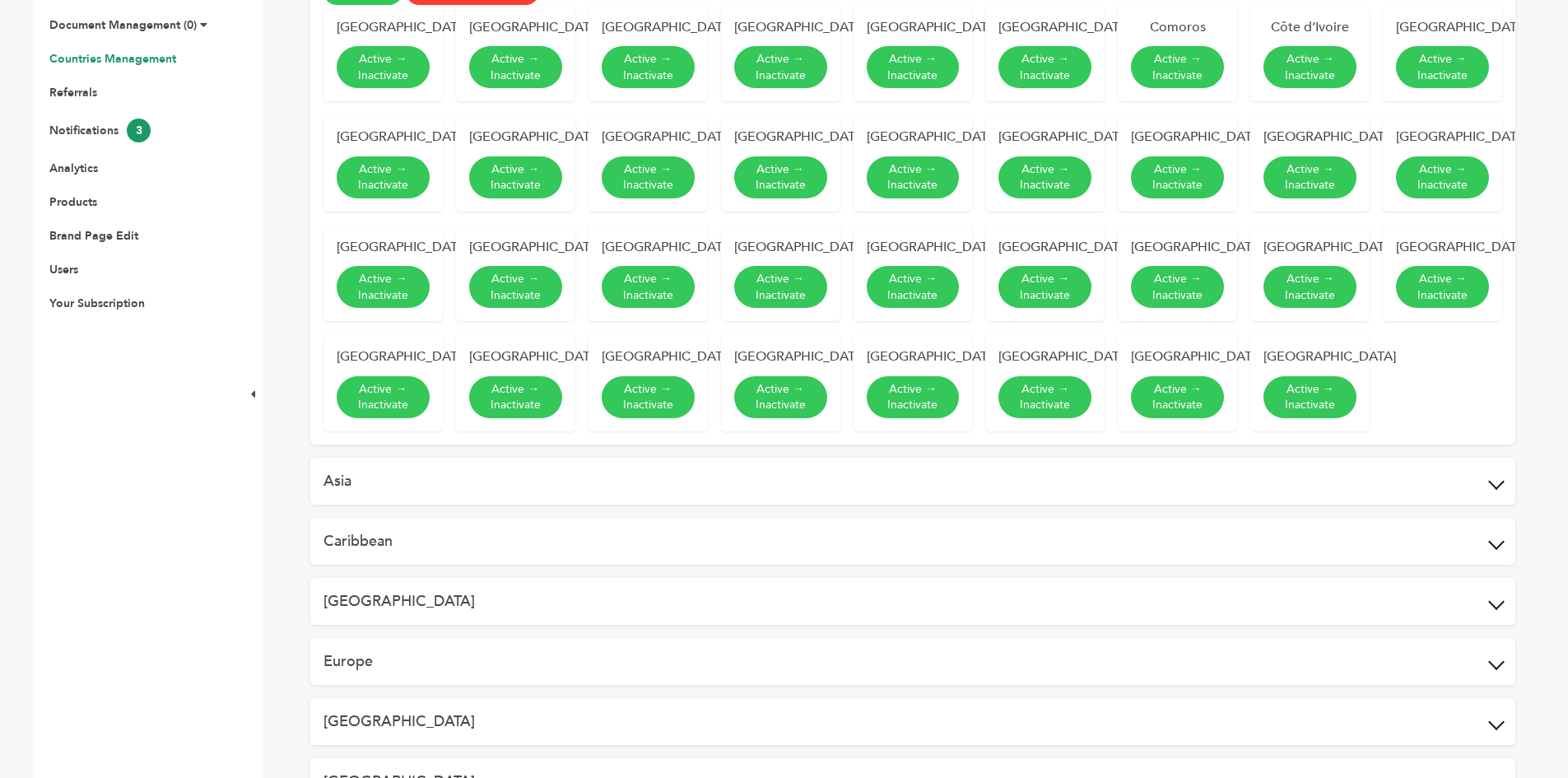
click at [1381, 505] on button "Asia" at bounding box center [912, 481] width 1205 height 47
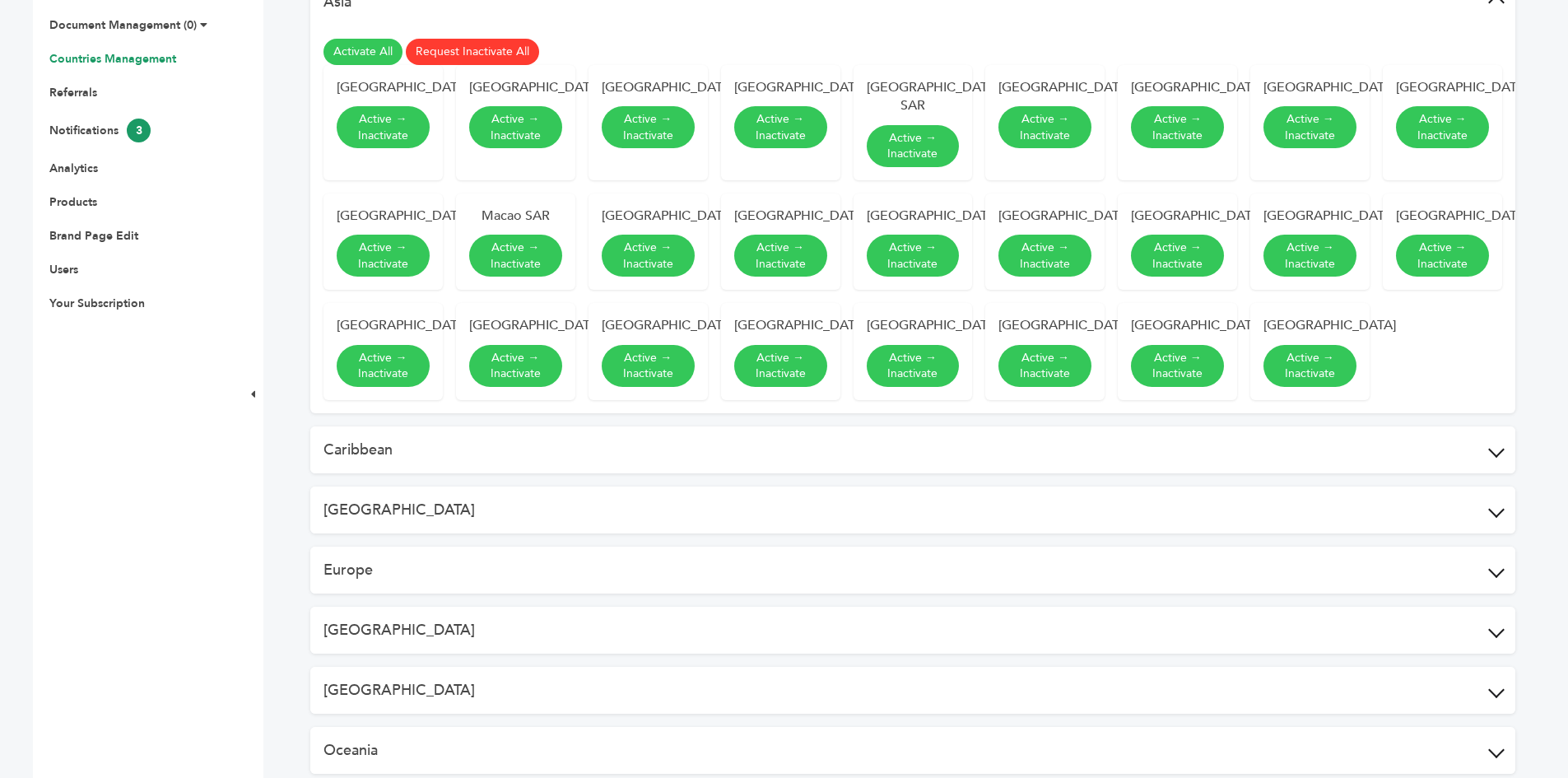
click at [528, 474] on button "Caribbean" at bounding box center [912, 450] width 1205 height 47
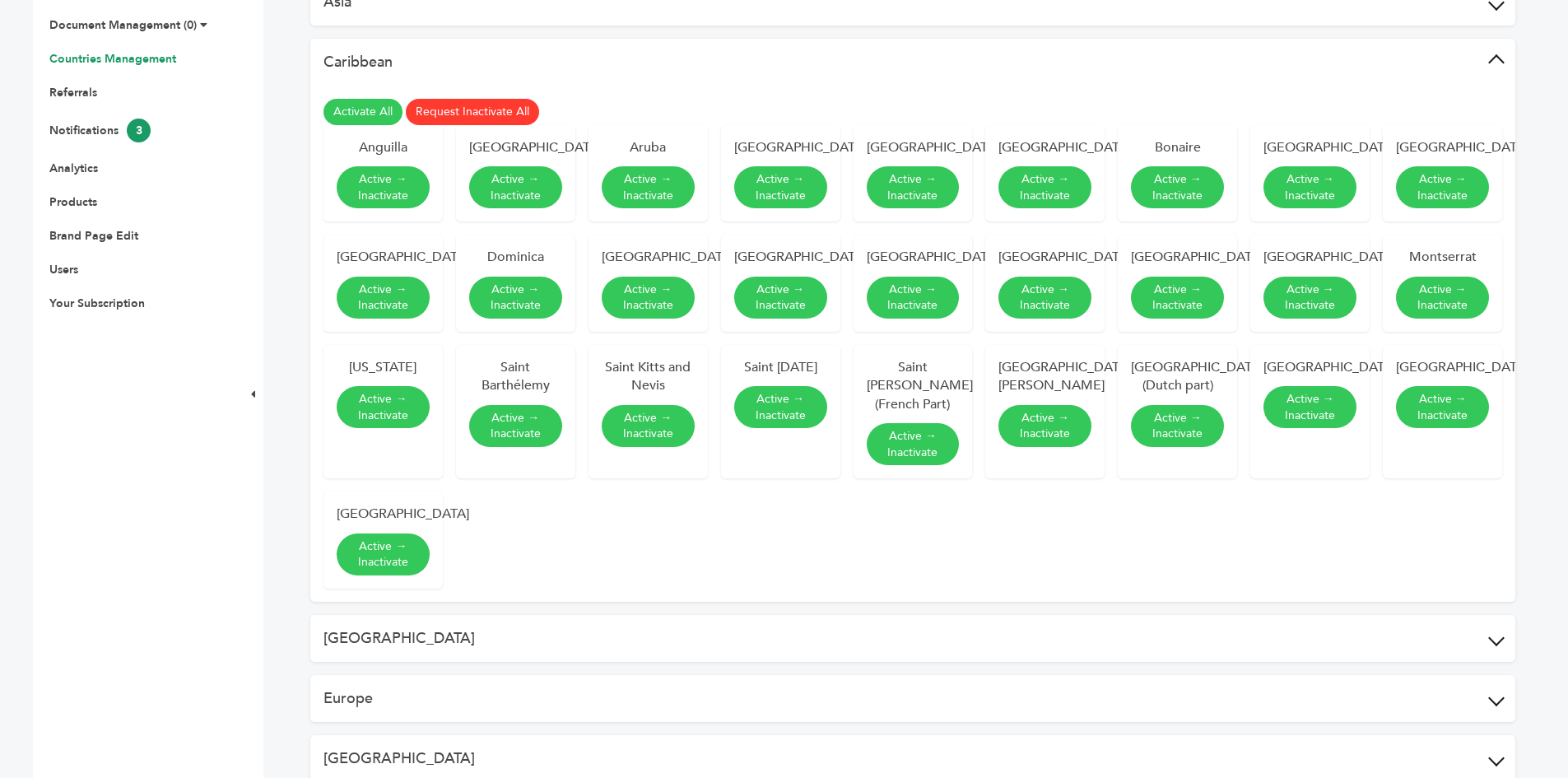
click at [473, 662] on button "Central America" at bounding box center [912, 638] width 1205 height 47
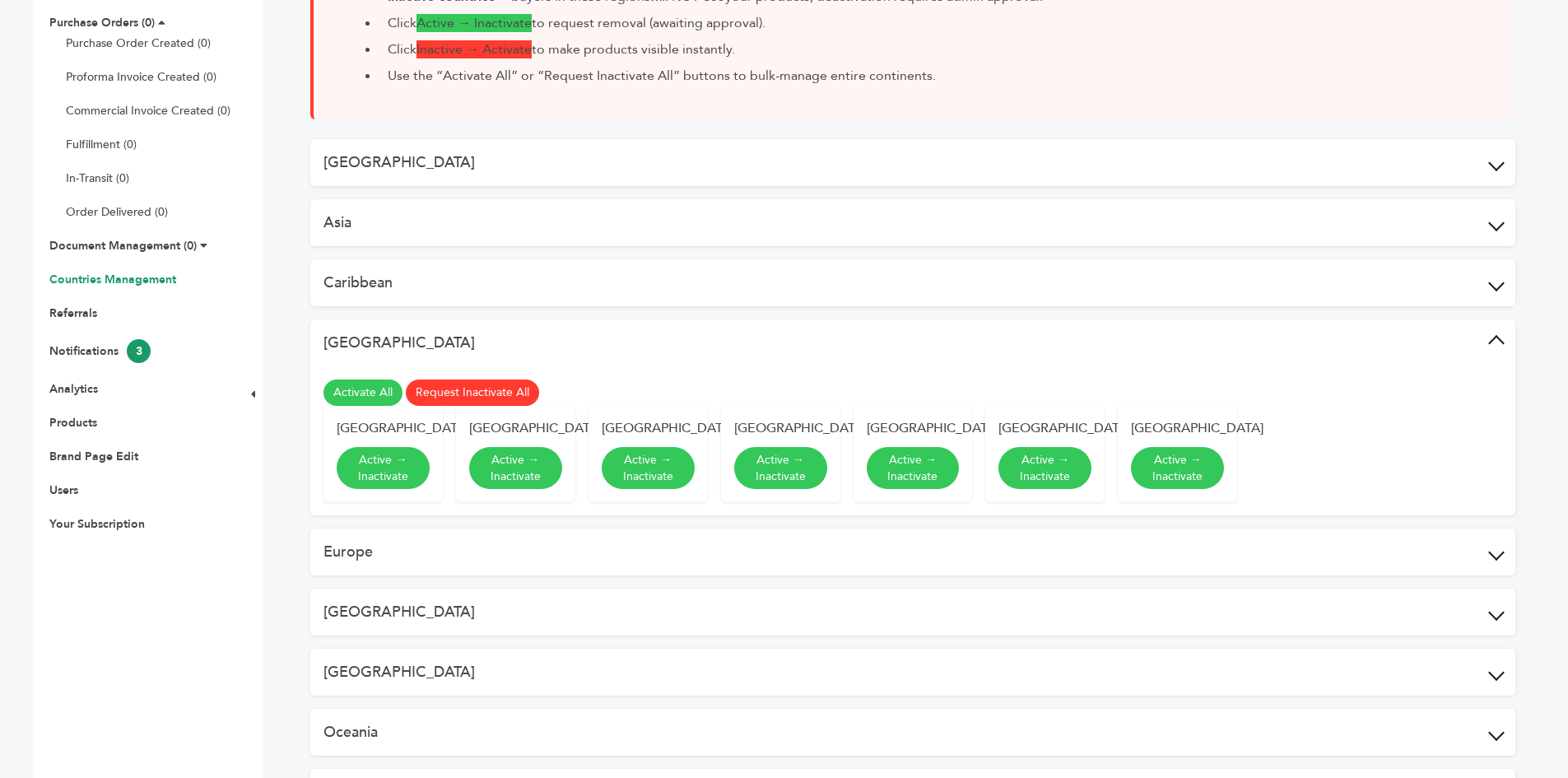
scroll to position [247, 0]
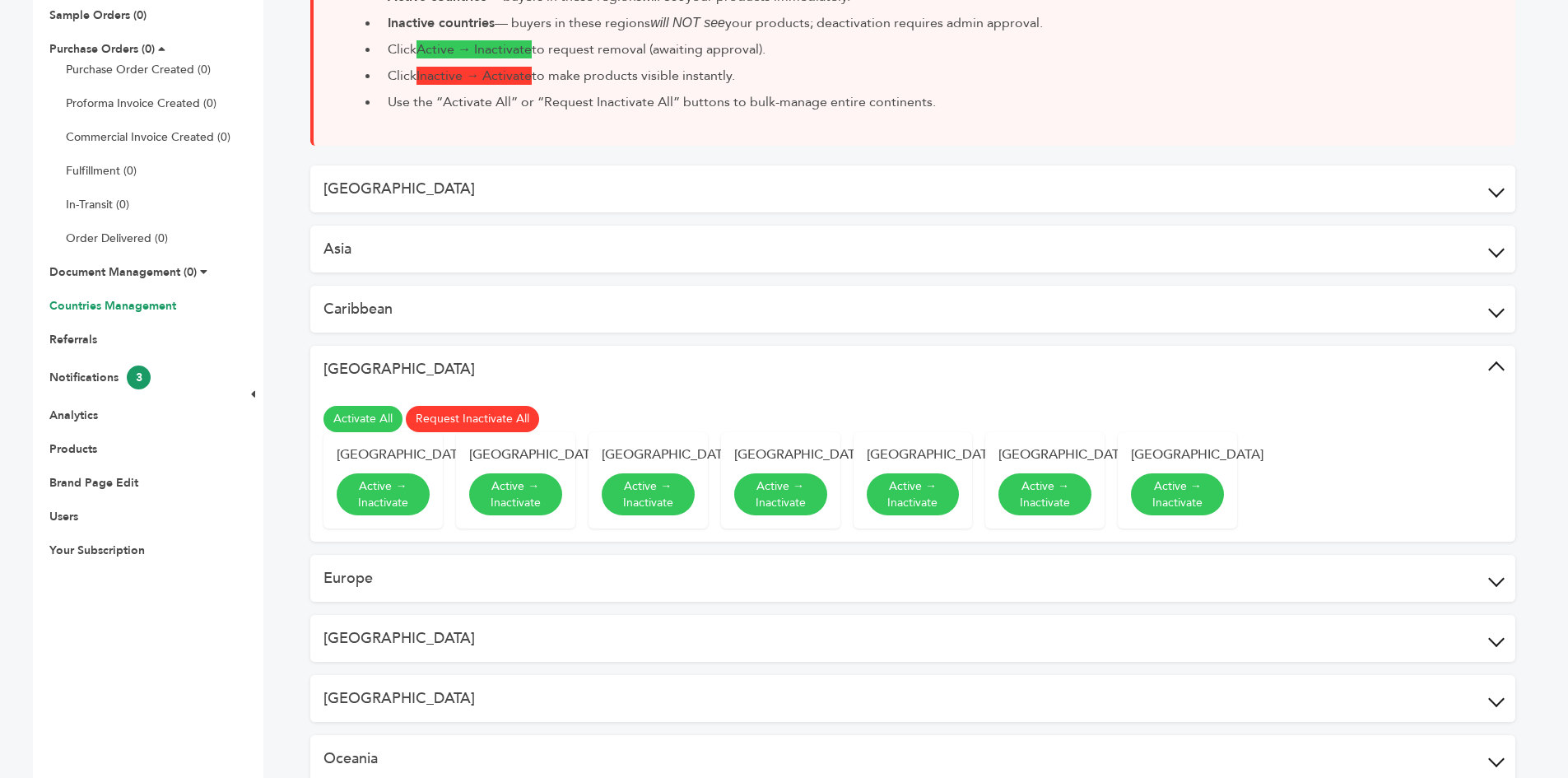
click at [580, 585] on button "Europe" at bounding box center [912, 579] width 1205 height 47
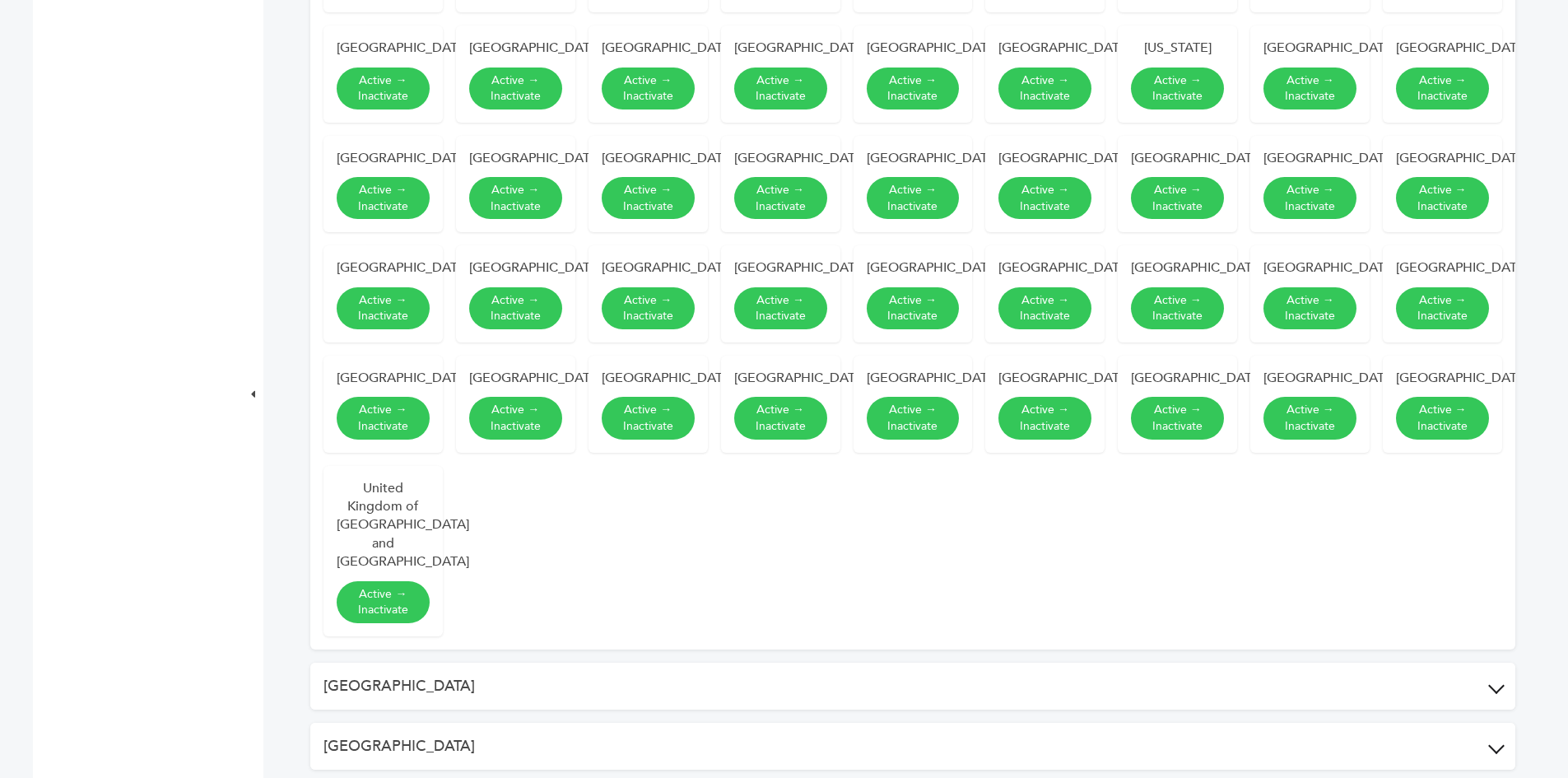
scroll to position [1071, 0]
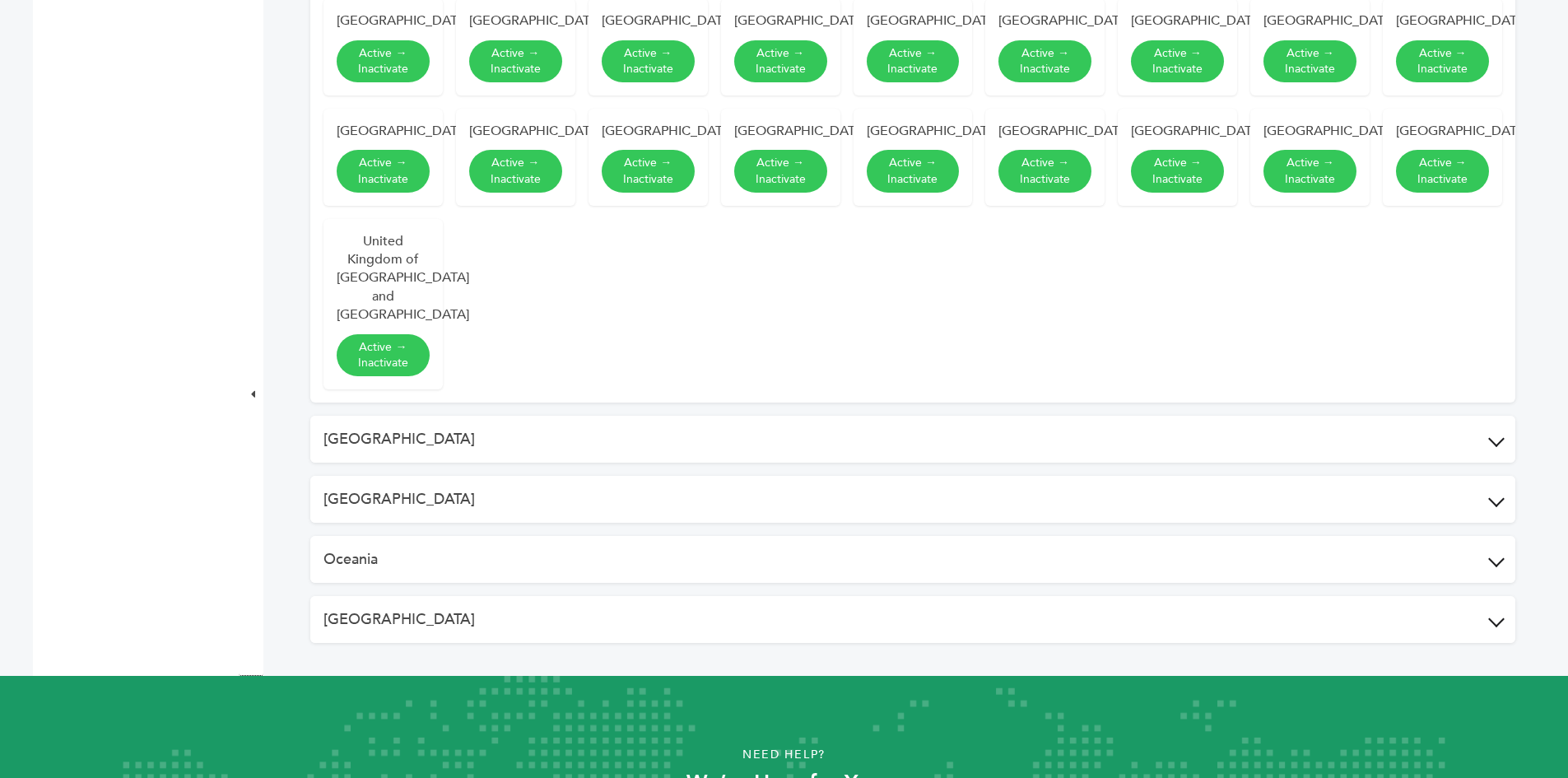
click at [448, 523] on button "North America" at bounding box center [912, 500] width 1205 height 47
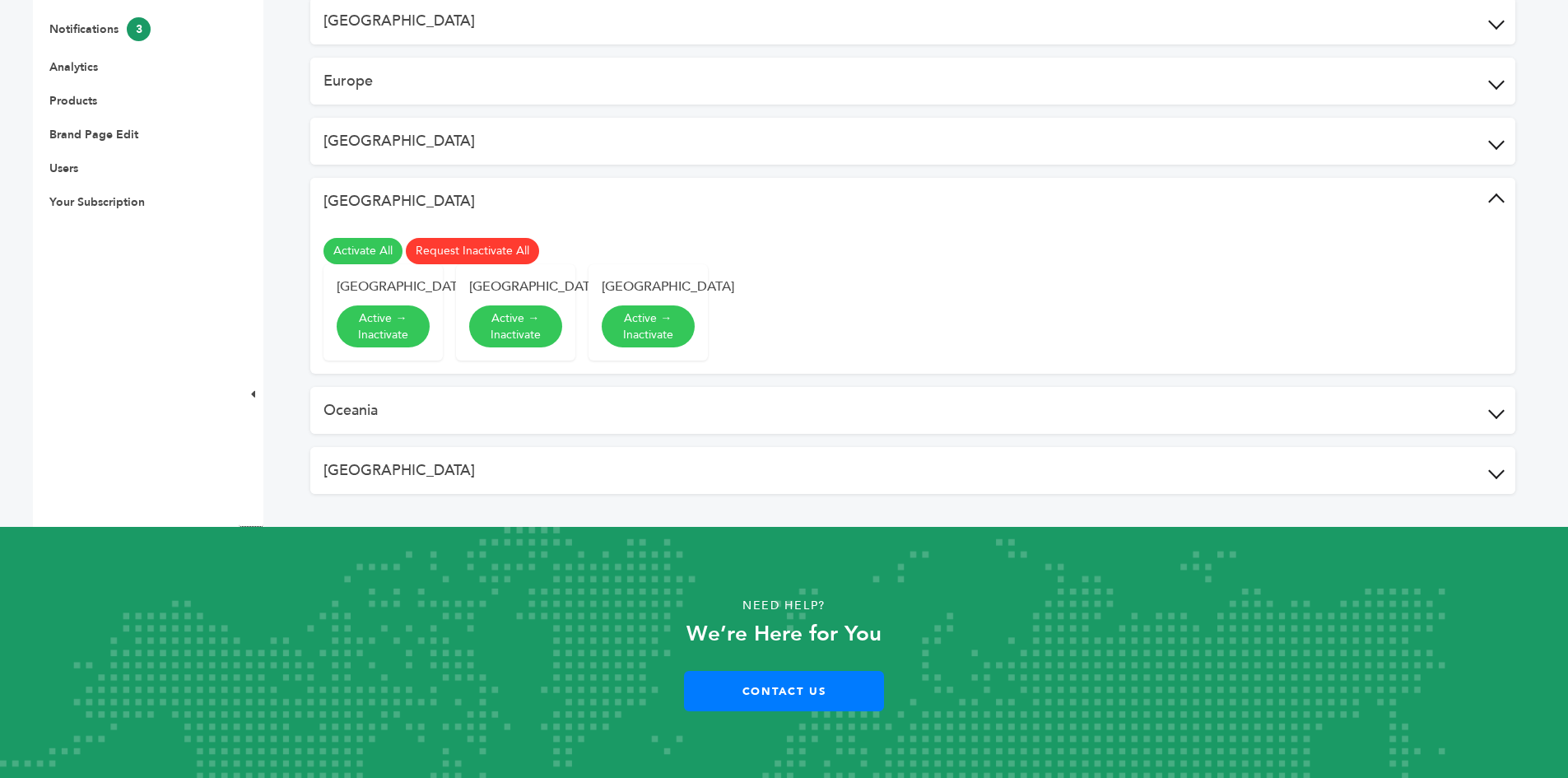
scroll to position [614, 0]
click at [691, 405] on button "Oceania" at bounding box center [912, 410] width 1205 height 47
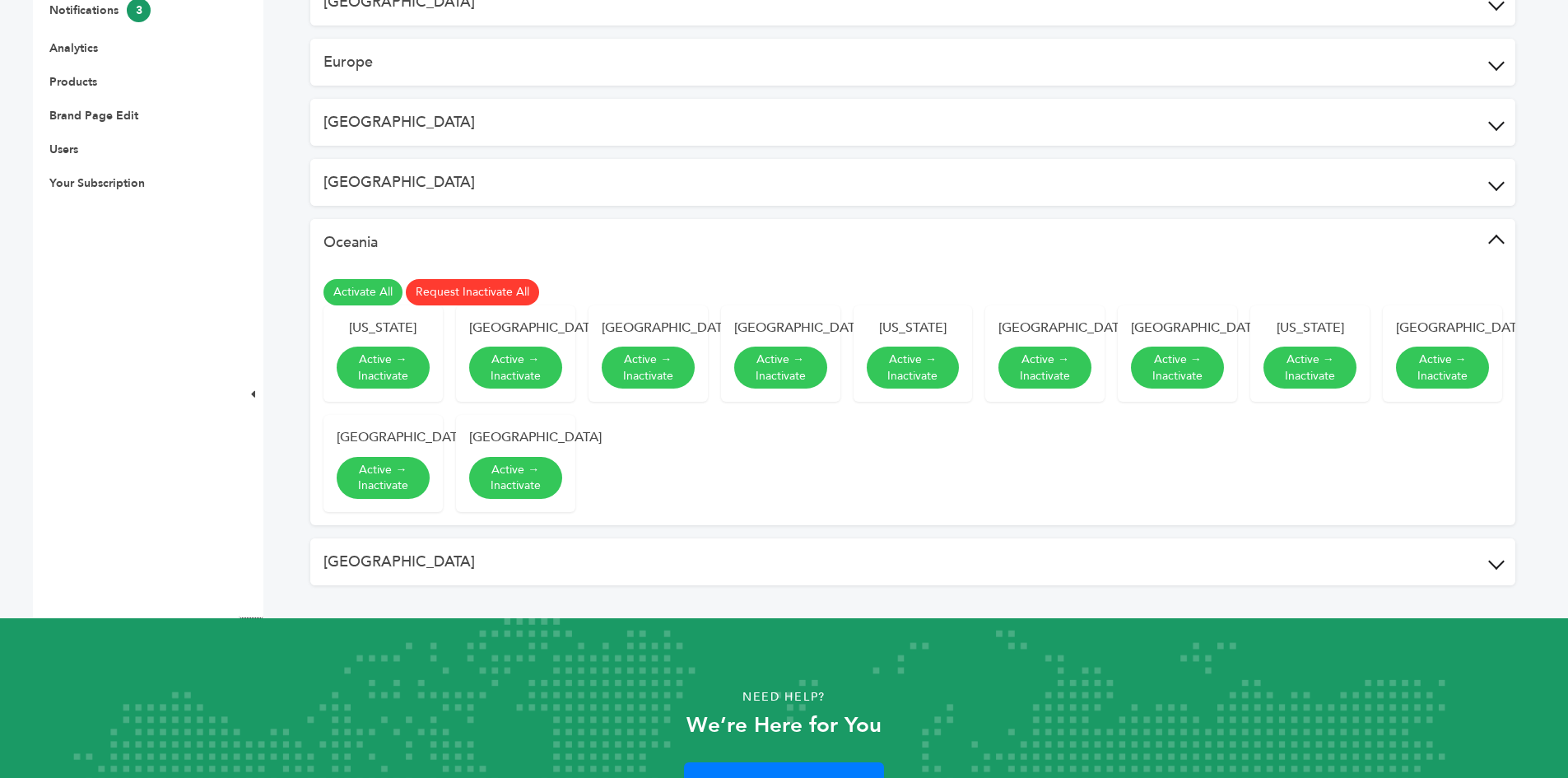
click at [399, 585] on button "South America" at bounding box center [912, 562] width 1205 height 47
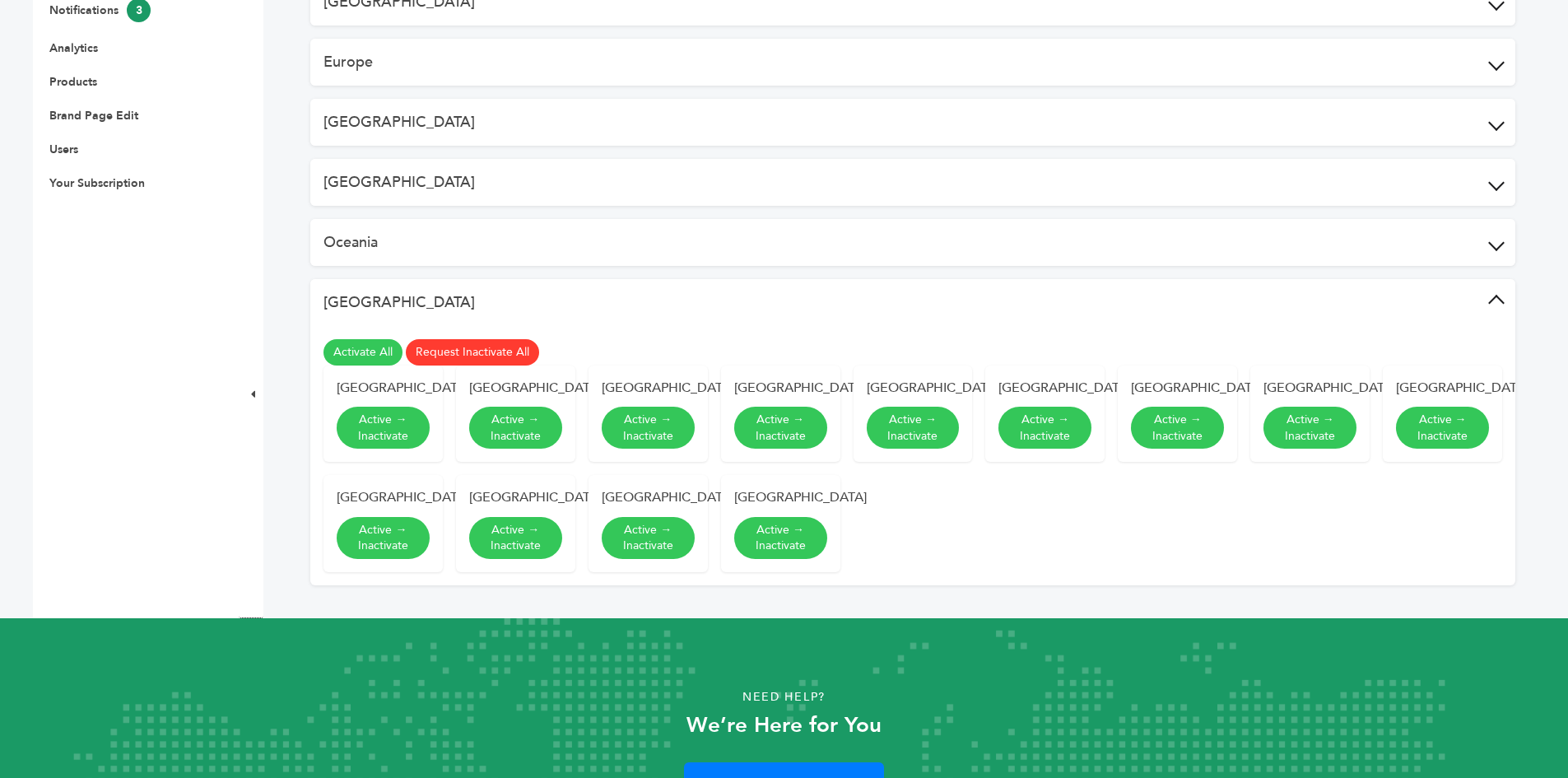
click at [1023, 510] on div "Argentina Active → Inactivate Bolivia Active → Inactivate Brazil Active → Inact…" at bounding box center [913, 469] width 1179 height 207
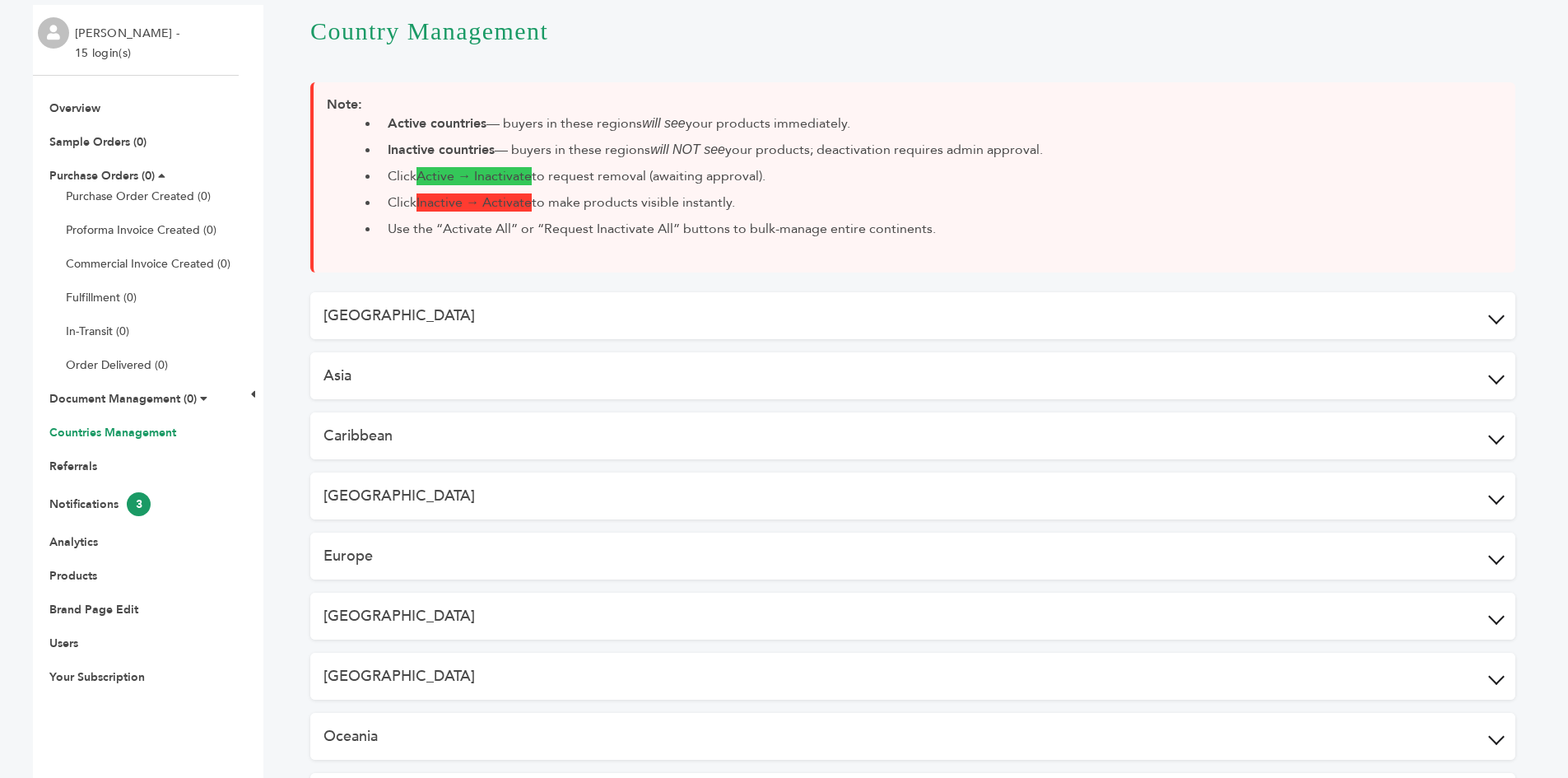
scroll to position [0, 0]
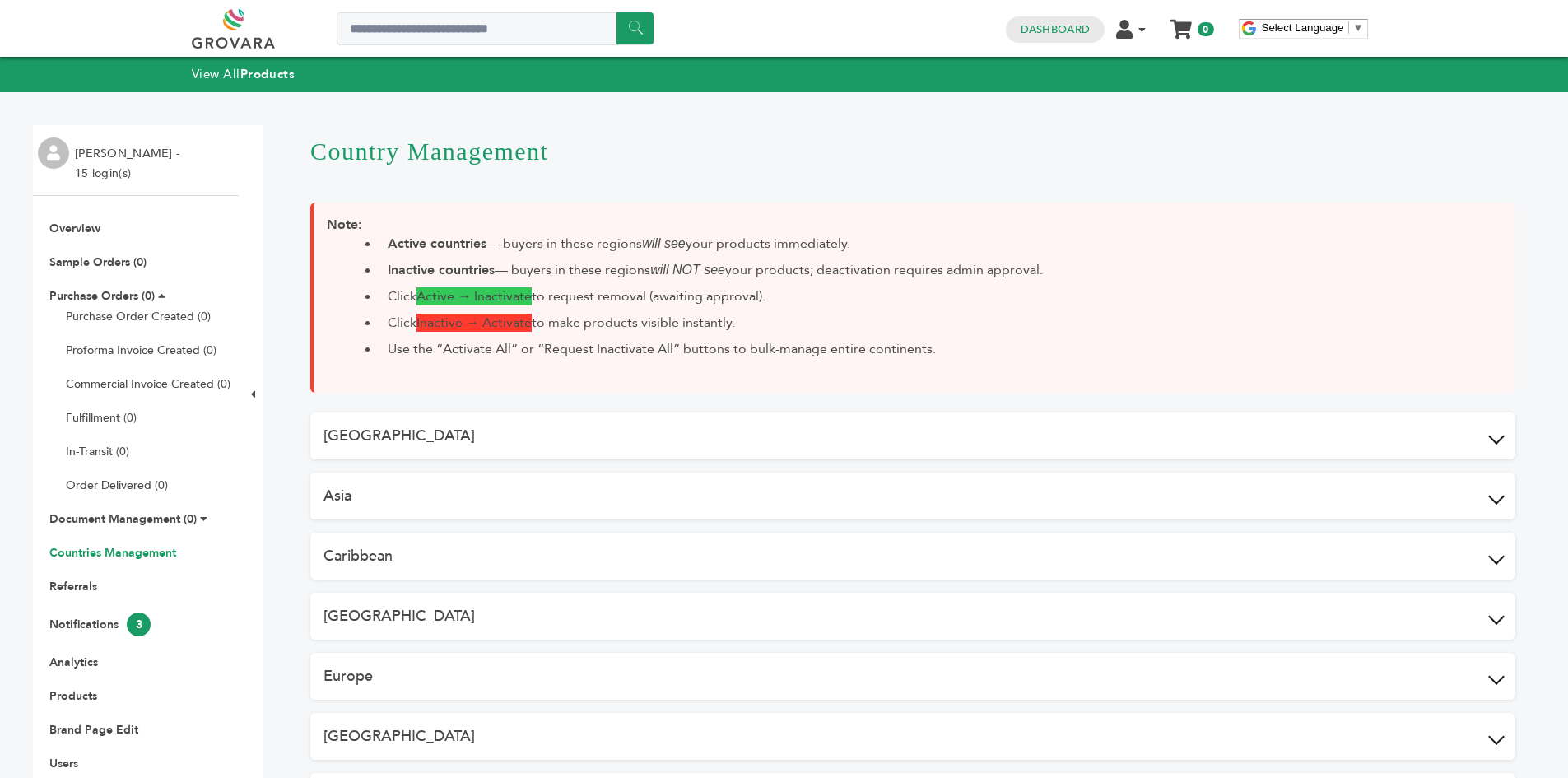
click at [1374, 181] on h1 "Country Management" at bounding box center [912, 151] width 1205 height 77
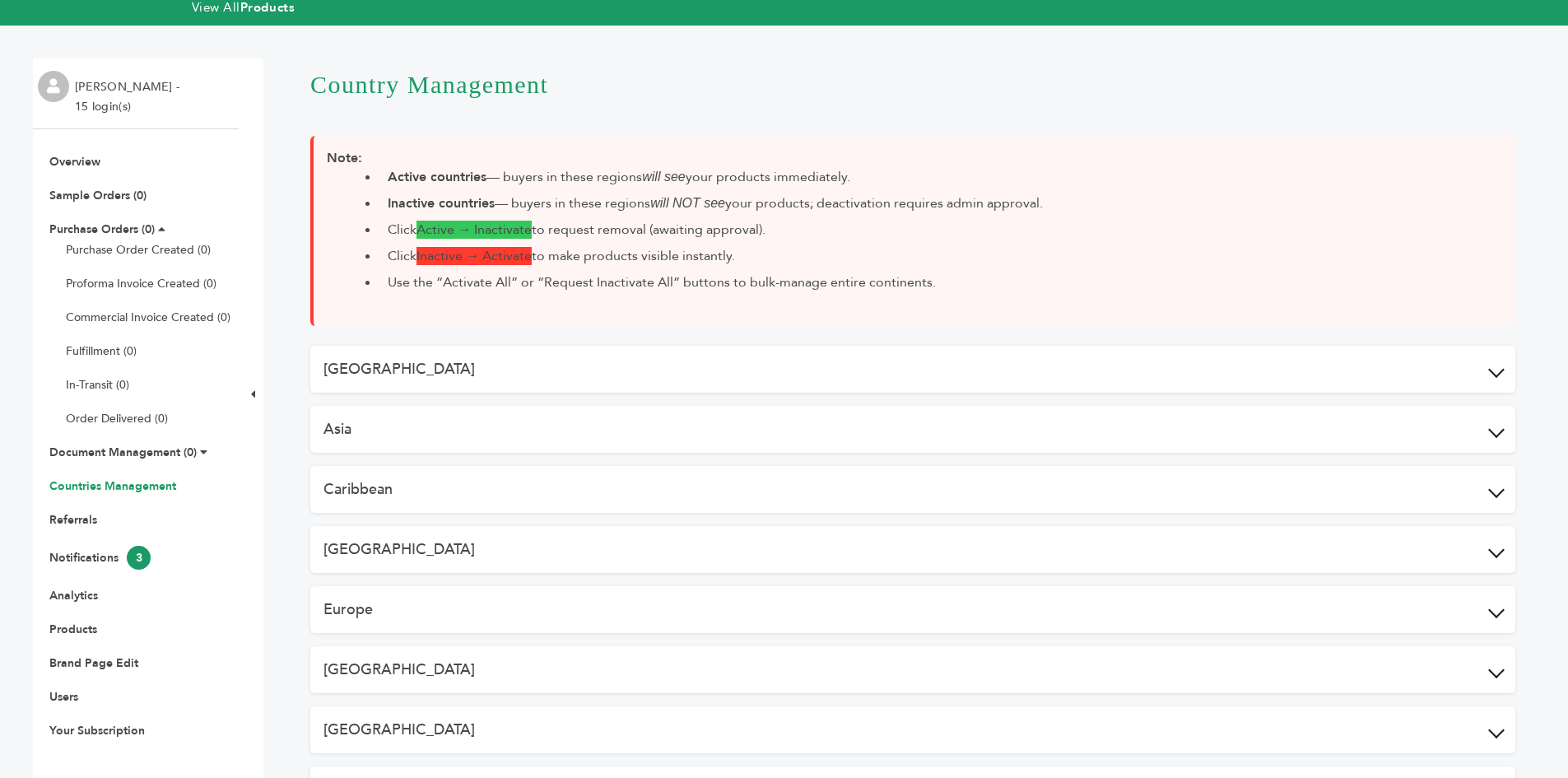
scroll to position [165, 0]
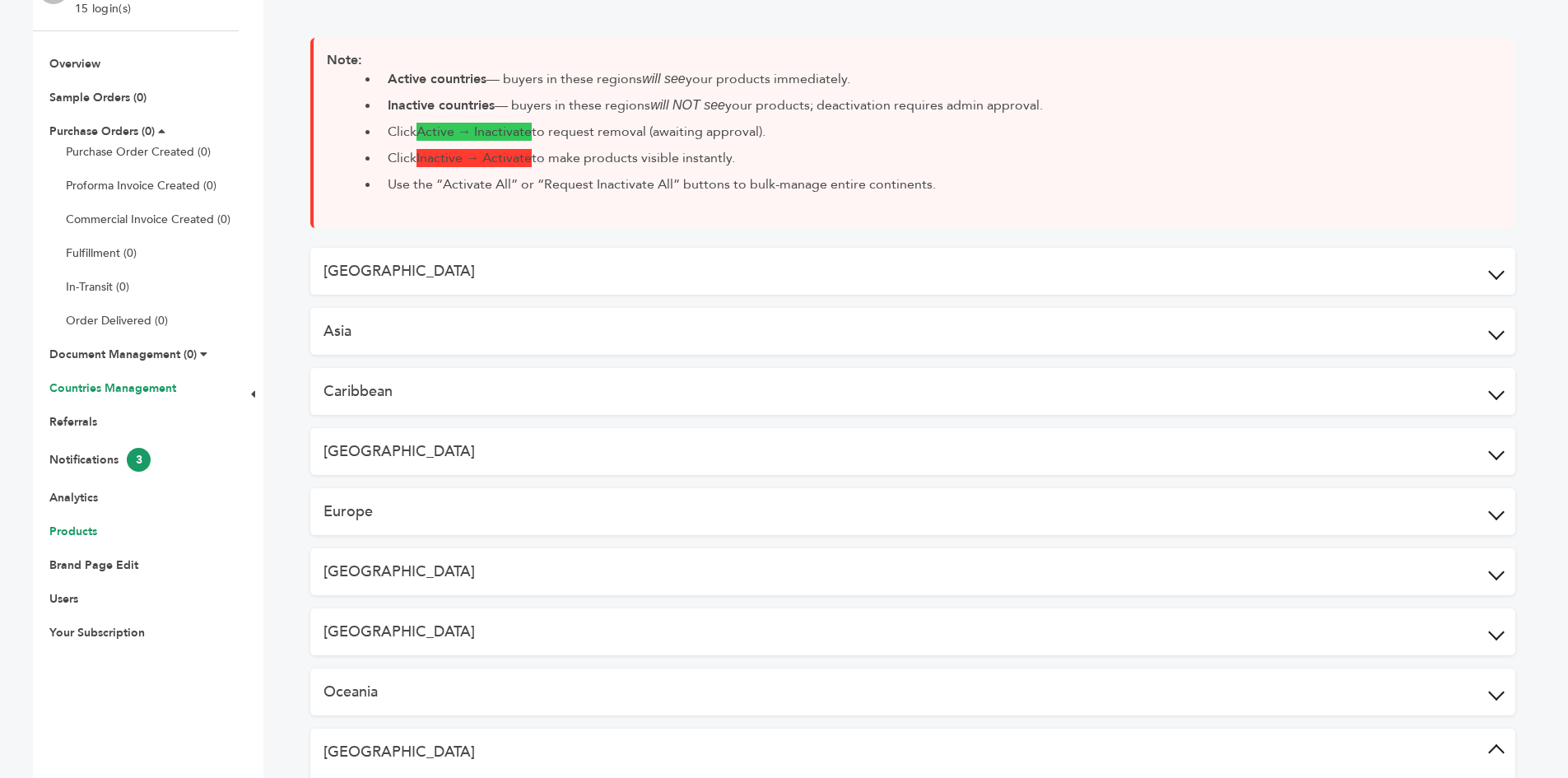
click at [85, 531] on link "Products" at bounding box center [73, 532] width 48 height 16
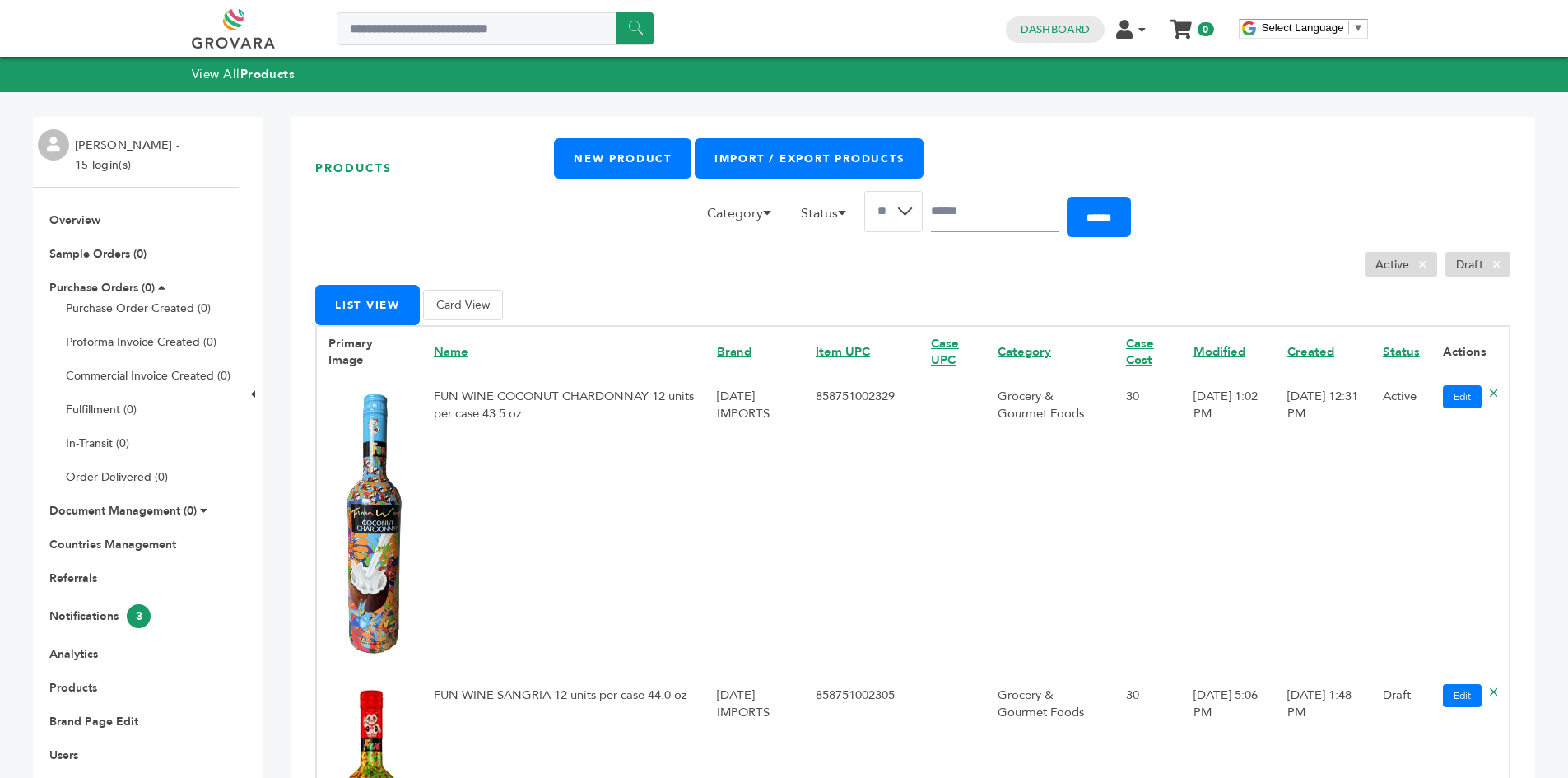
click at [1517, 329] on div "Products New Product Import / Export Products Category Accessories Alcoholic Be…" at bounding box center [913, 758] width 1244 height 1283
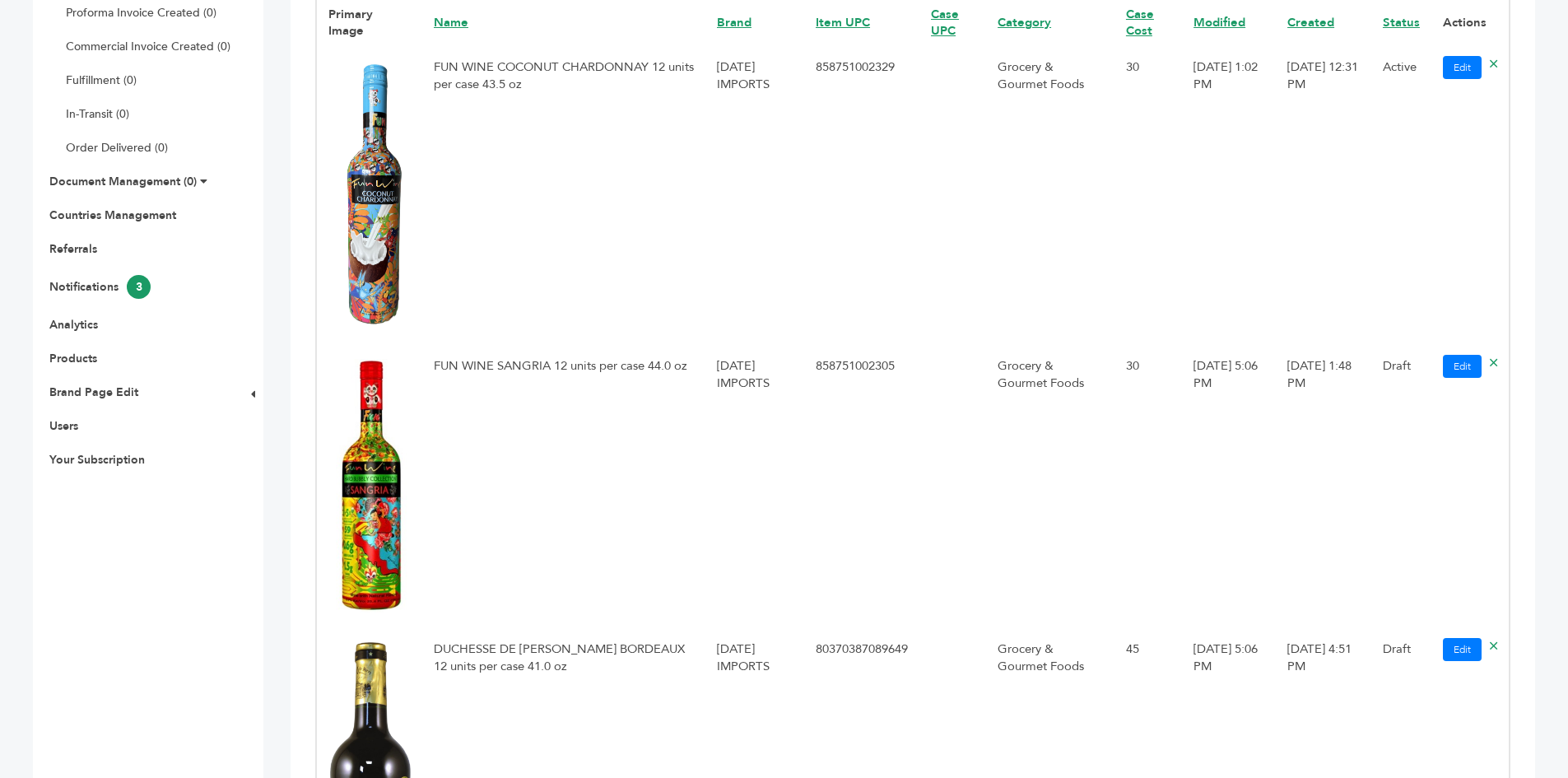
scroll to position [576, 0]
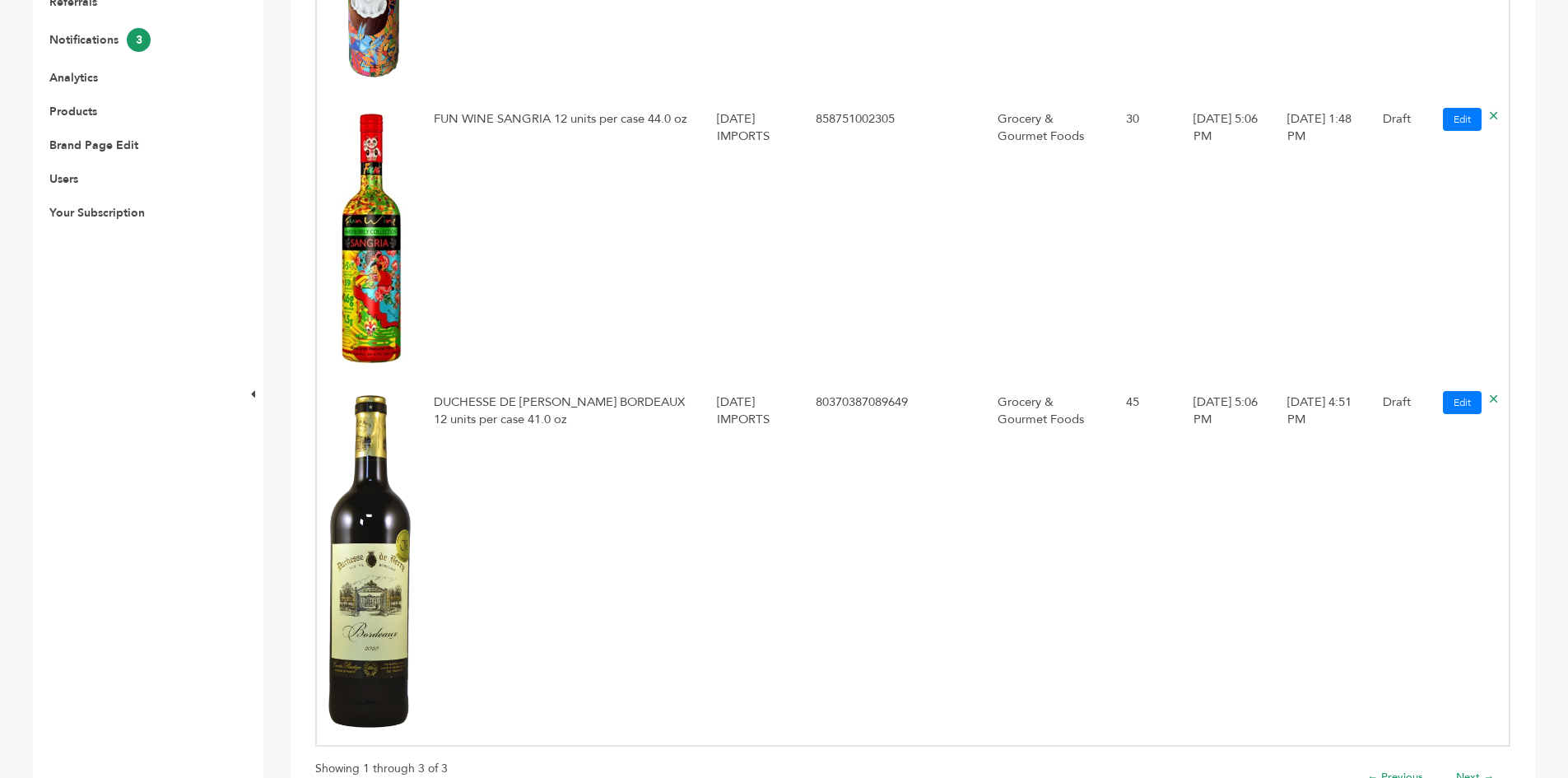
click at [552, 402] on td "DUCHESSE DE [PERSON_NAME] BORDEAUX 12 units per case 41.0 oz" at bounding box center [563, 564] width 283 height 363
click at [374, 610] on img at bounding box center [370, 562] width 82 height 333
click at [1448, 405] on link "Edit" at bounding box center [1462, 402] width 39 height 23
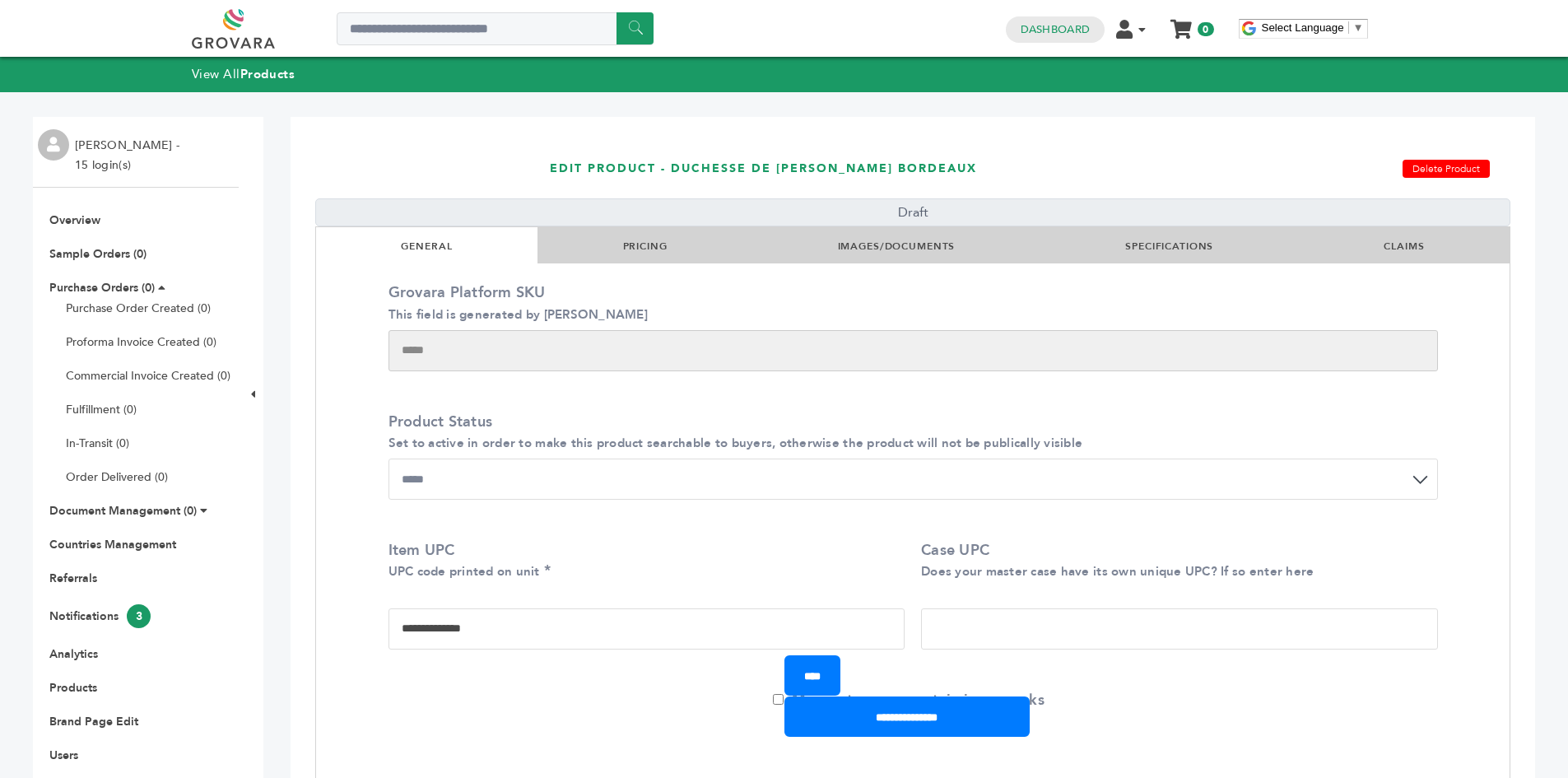
drag, startPoint x: 723, startPoint y: 246, endPoint x: 750, endPoint y: 247, distance: 27.0
click at [723, 246] on li "PRICING" at bounding box center [645, 245] width 215 height 36
drag, startPoint x: 649, startPoint y: 246, endPoint x: 673, endPoint y: 246, distance: 24.0
click at [649, 246] on link "PRICING" at bounding box center [645, 246] width 45 height 13
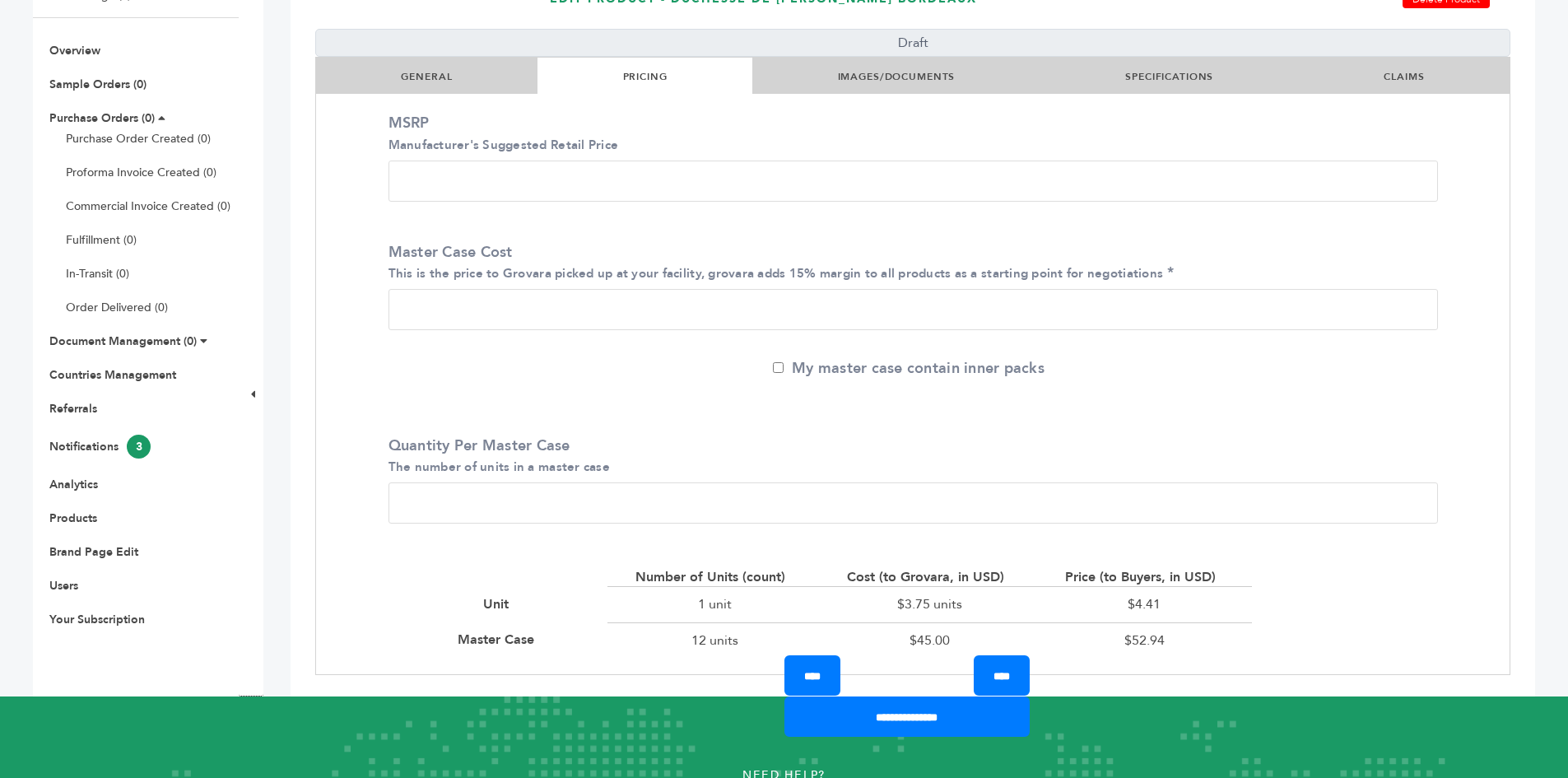
scroll to position [339, 0]
